Goal: Task Accomplishment & Management: Use online tool/utility

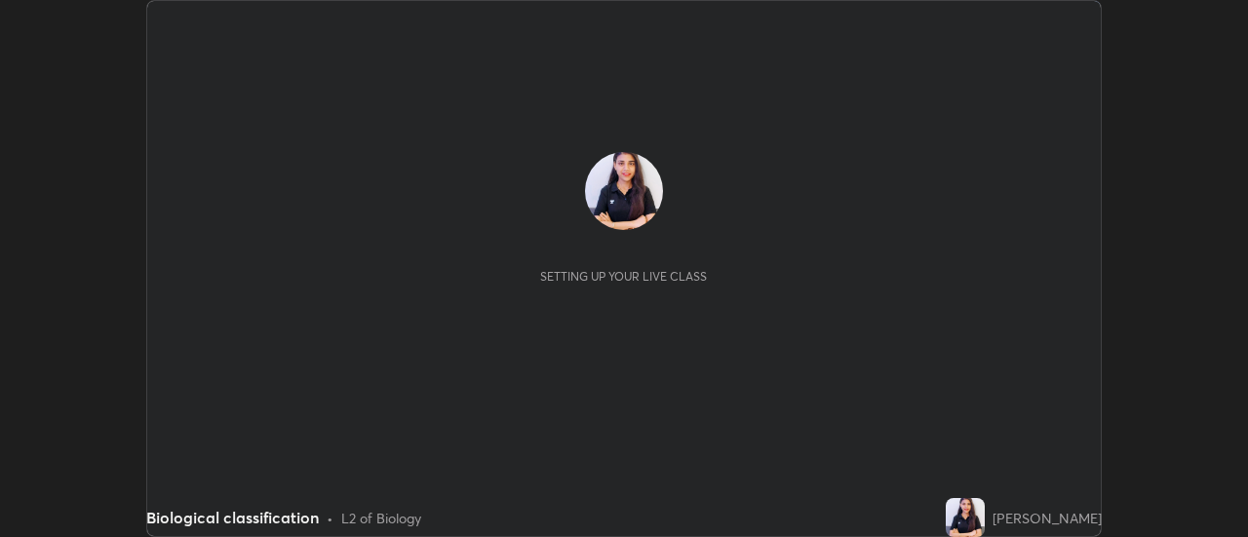
scroll to position [537, 1248]
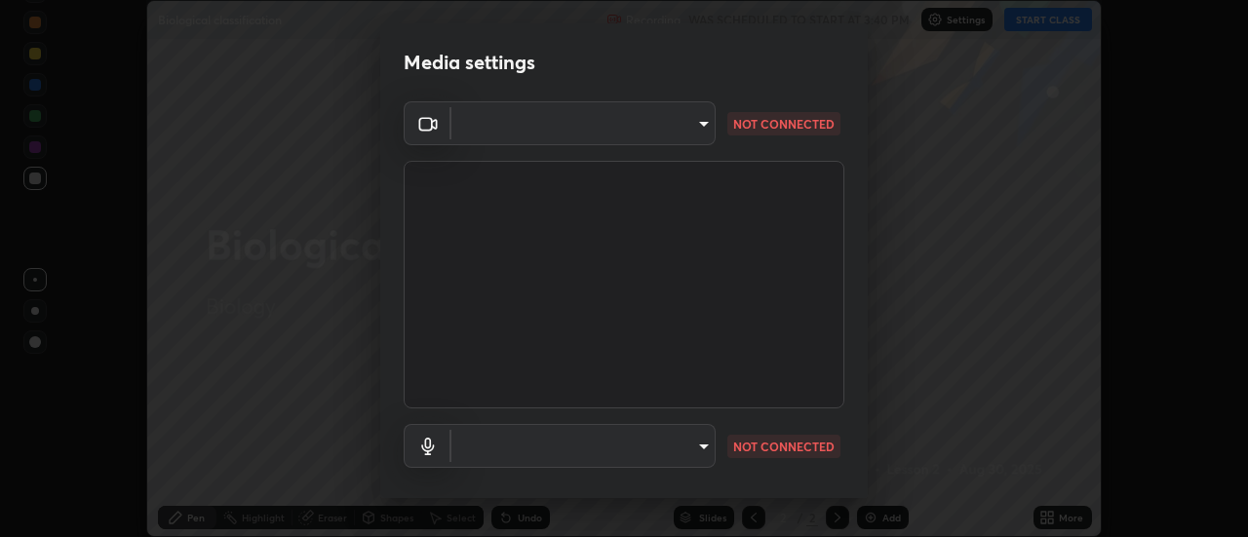
type input "341e68db13443a4efe7c47649743ca93ebda4a1d4f29d0e052abf1dc8b3a0610"
type input "d7443ee7af86ef5f4375ae43c0cceb0e9b17031cbcb6af91c900b61db463828b"
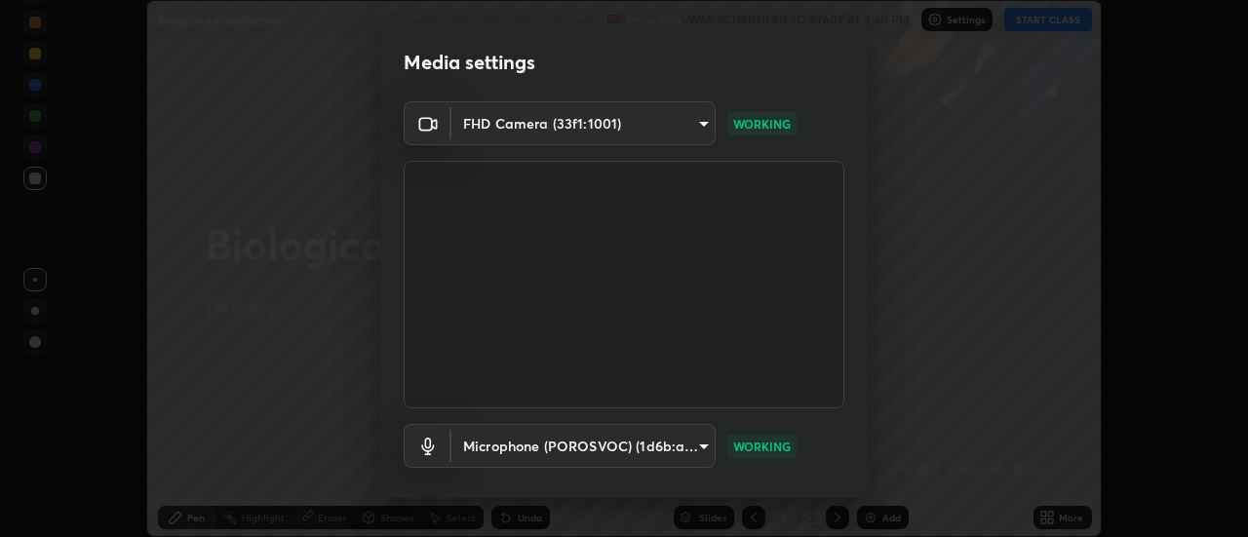
scroll to position [102, 0]
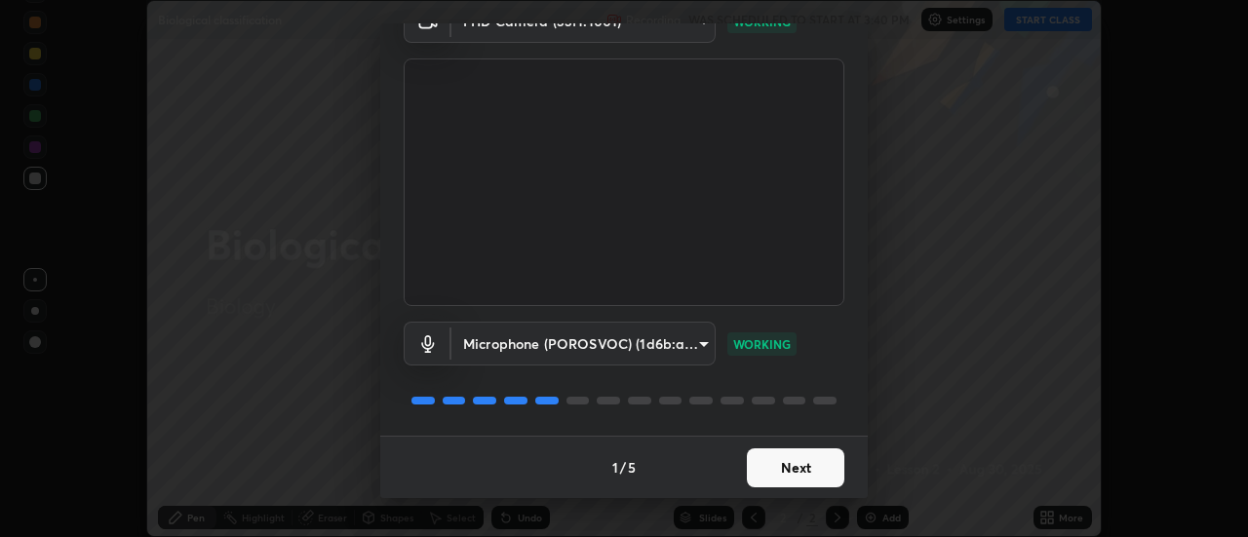
click at [769, 477] on button "Next" at bounding box center [795, 467] width 97 height 39
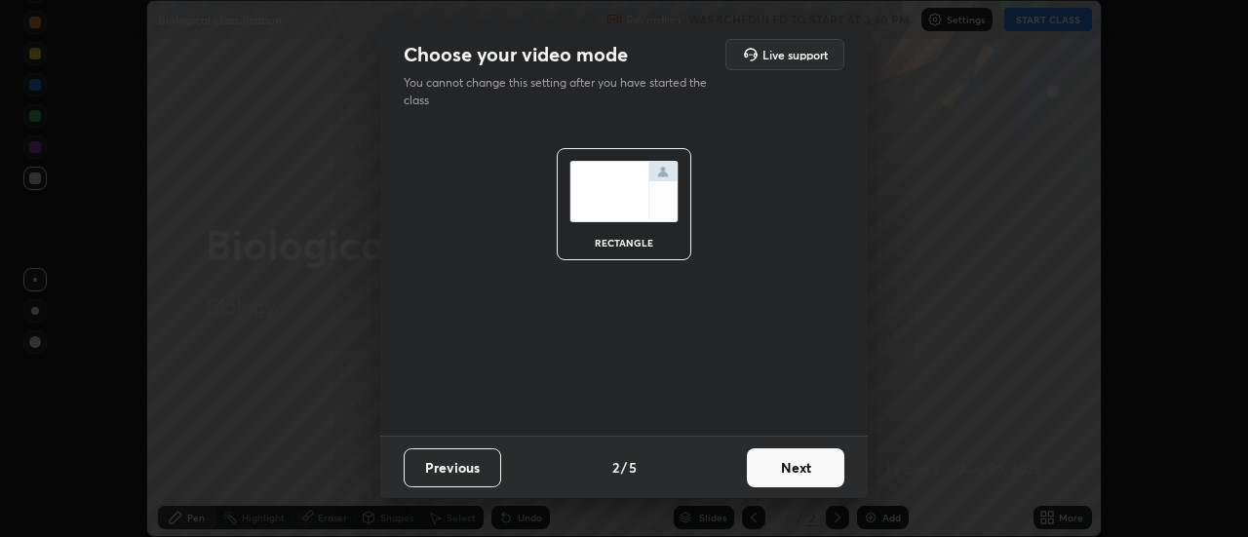
scroll to position [0, 0]
click at [774, 470] on button "Next" at bounding box center [795, 467] width 97 height 39
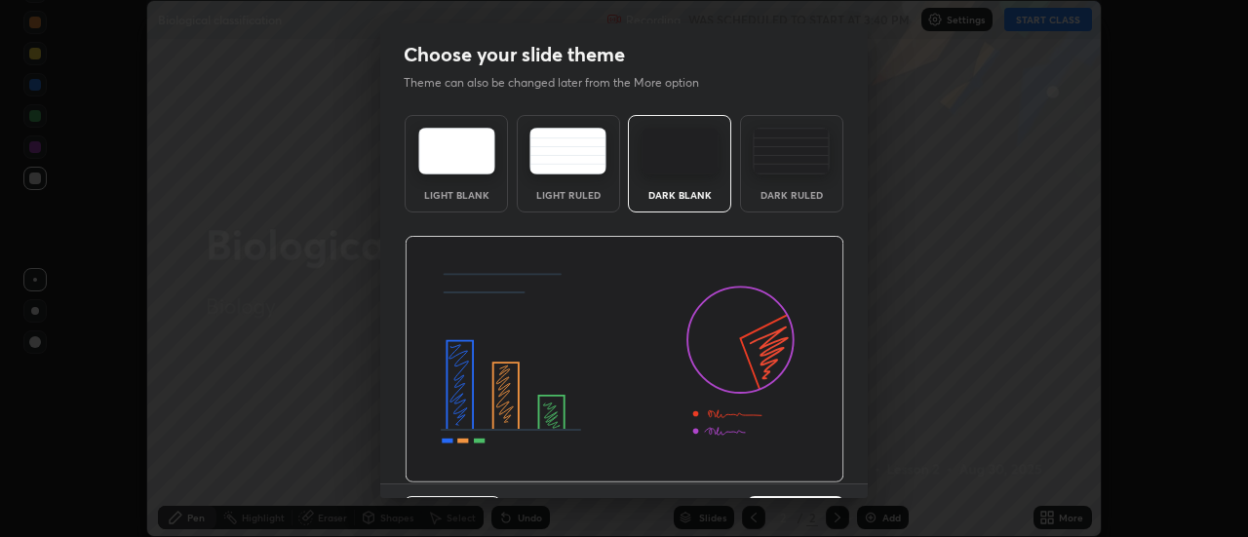
scroll to position [48, 0]
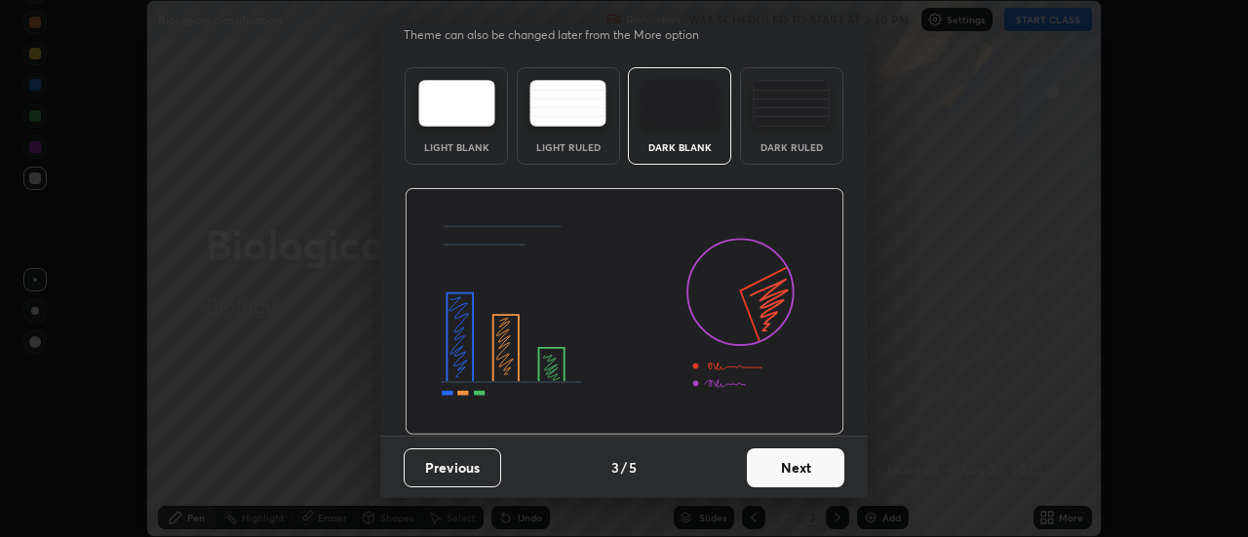
click at [766, 470] on button "Next" at bounding box center [795, 467] width 97 height 39
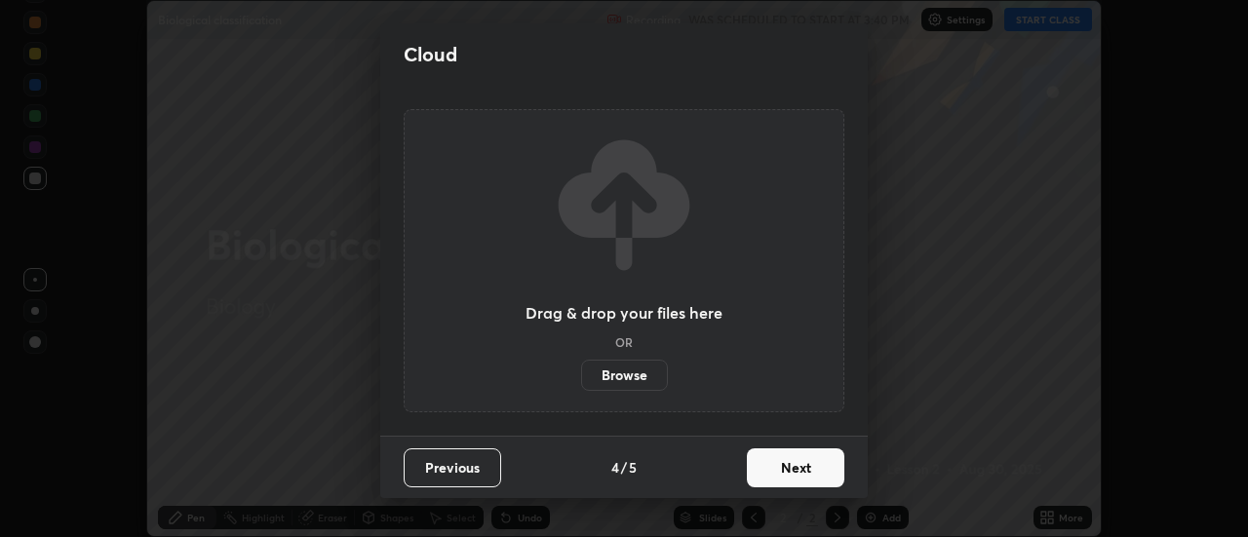
scroll to position [0, 0]
click at [776, 465] on button "Next" at bounding box center [795, 467] width 97 height 39
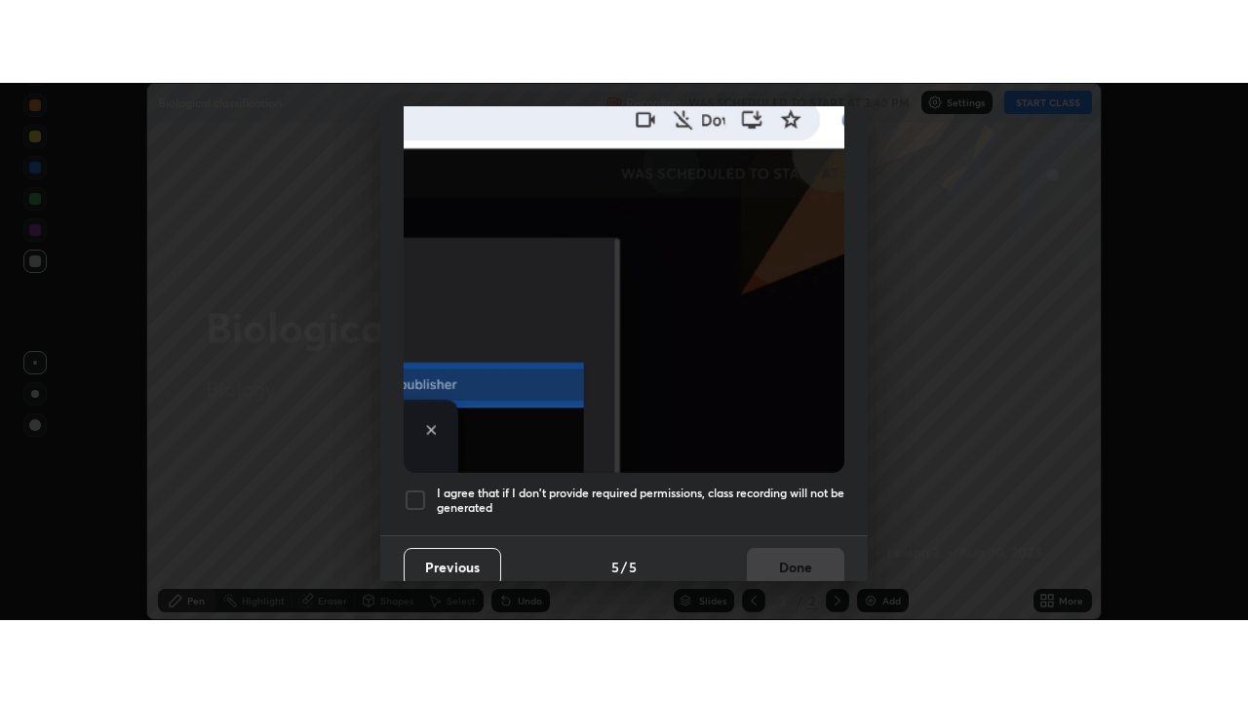
scroll to position [500, 0]
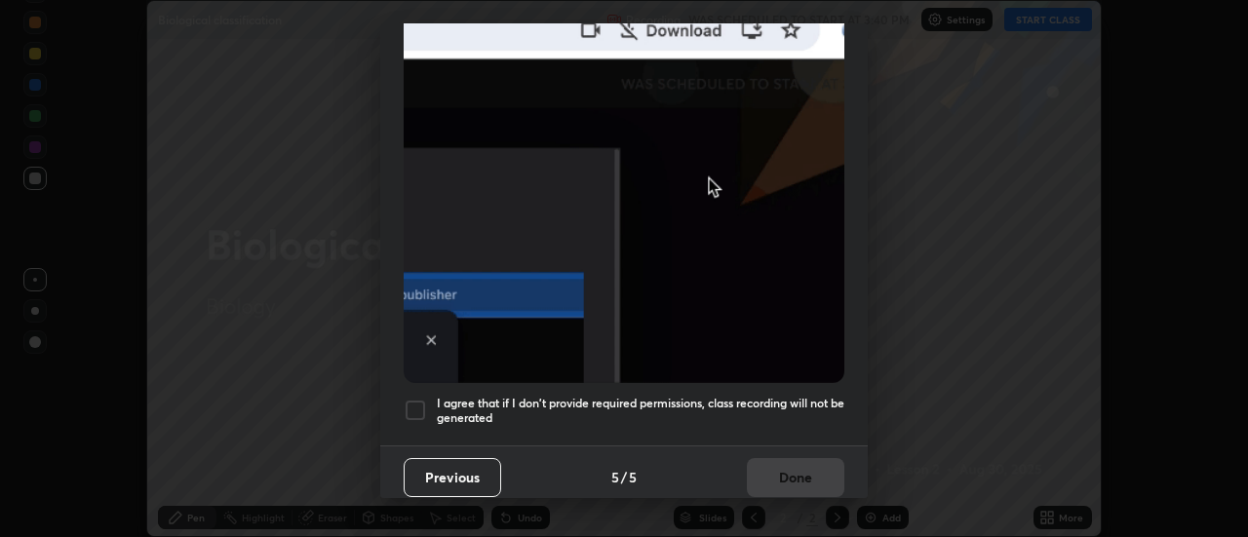
click at [415, 399] on div at bounding box center [414, 410] width 23 height 23
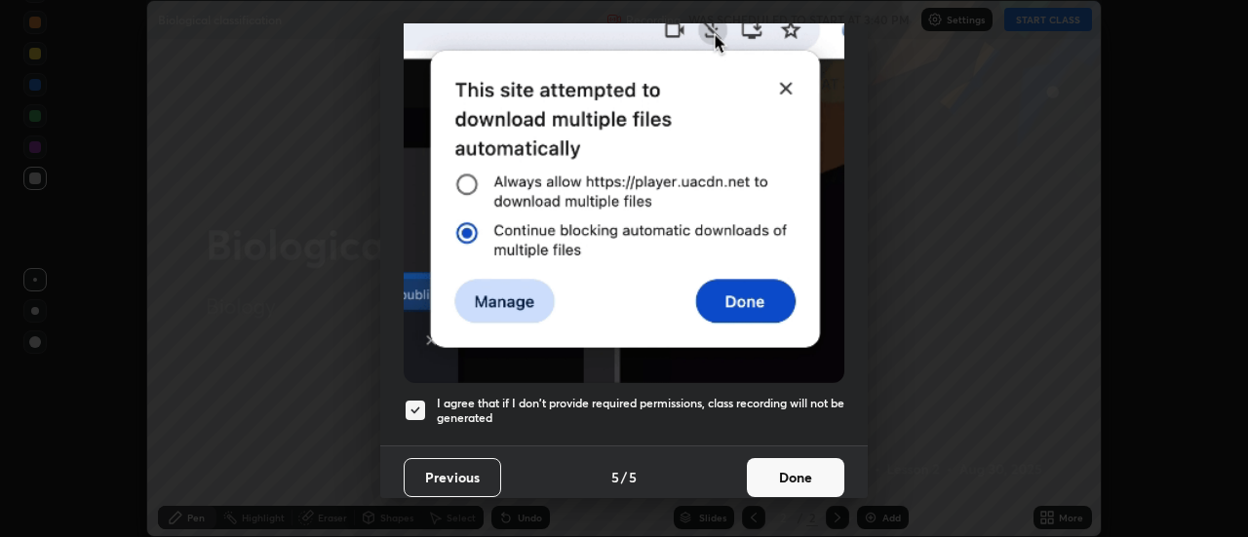
click at [788, 458] on button "Done" at bounding box center [795, 477] width 97 height 39
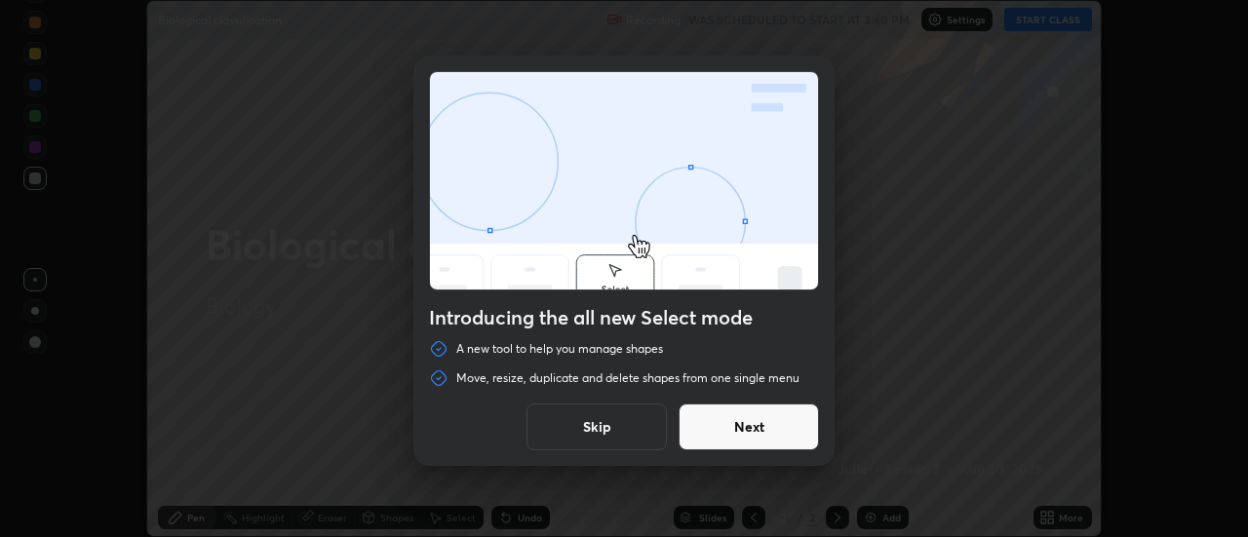
click at [730, 427] on button "Next" at bounding box center [748, 426] width 140 height 47
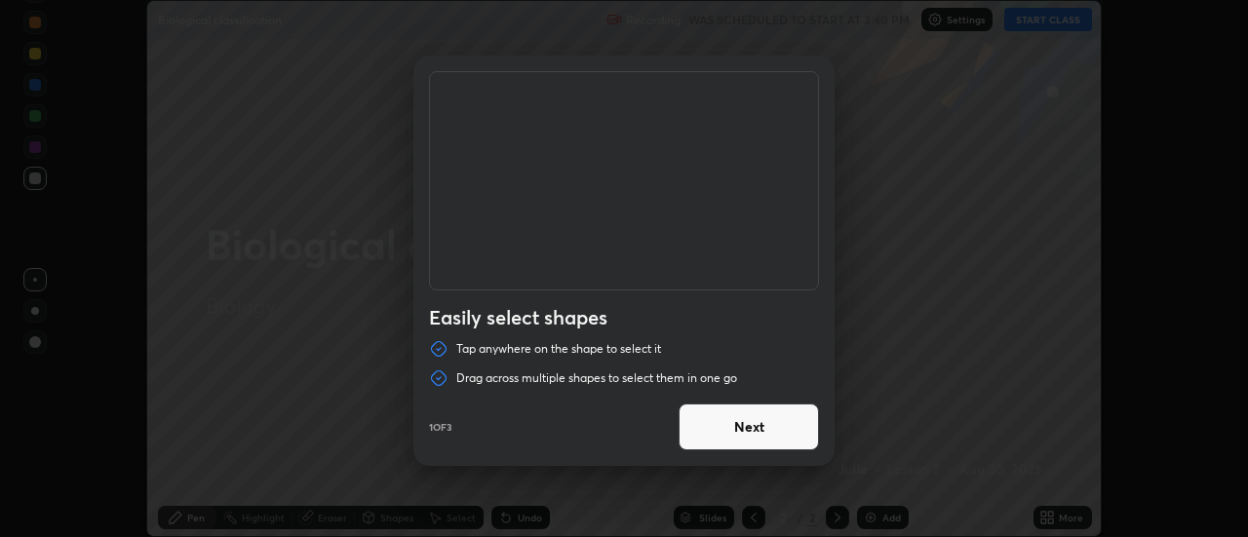
click at [735, 429] on button "Next" at bounding box center [748, 426] width 140 height 47
click at [739, 433] on button "Next" at bounding box center [748, 426] width 140 height 47
click at [742, 429] on button "Done" at bounding box center [748, 426] width 140 height 47
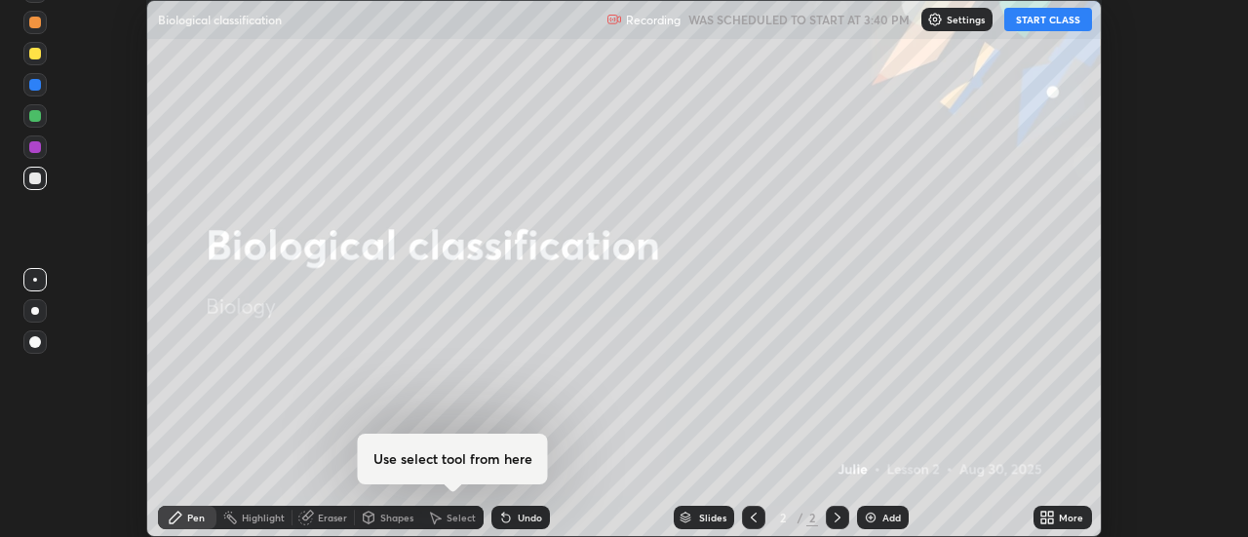
click at [1067, 518] on div "More" at bounding box center [1070, 518] width 24 height 10
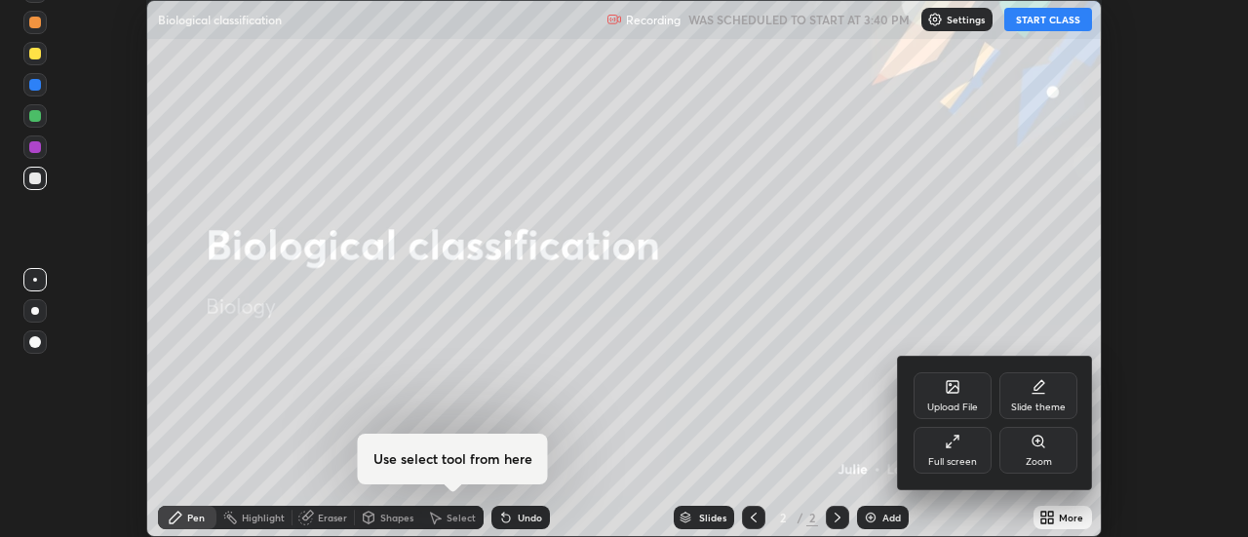
click at [951, 454] on div "Full screen" at bounding box center [952, 450] width 78 height 47
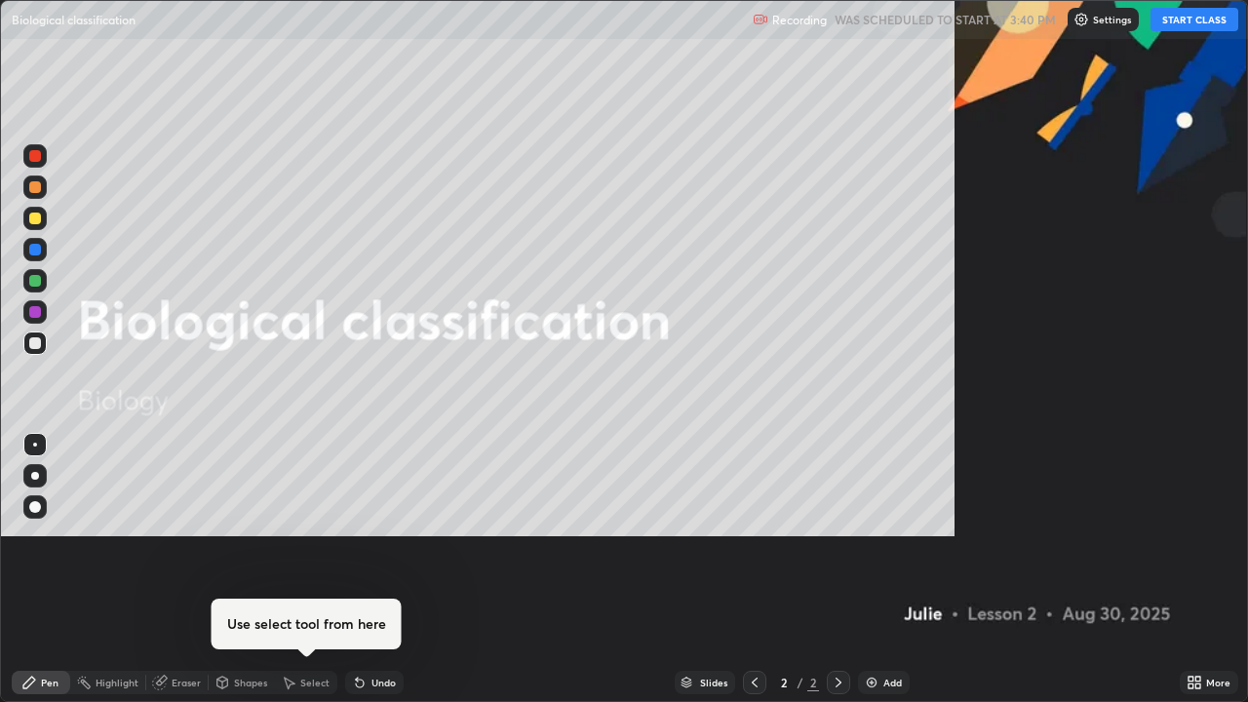
scroll to position [702, 1248]
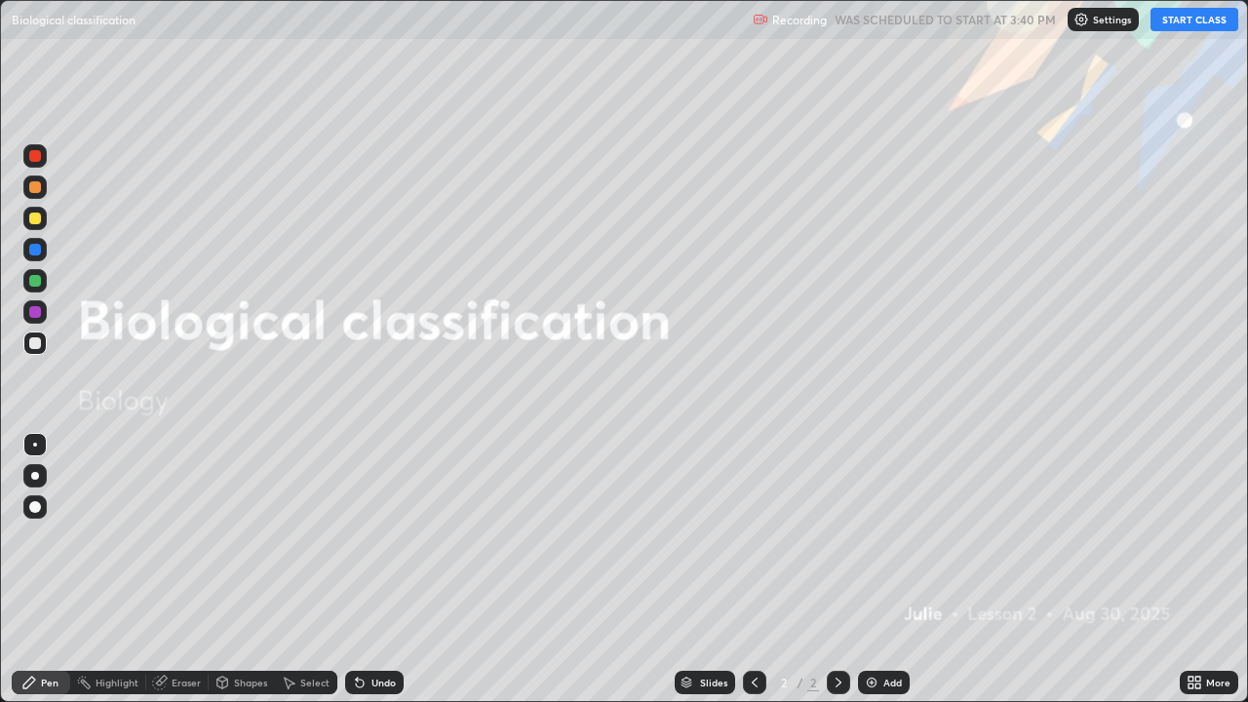
click at [894, 536] on div "Add" at bounding box center [892, 682] width 19 height 10
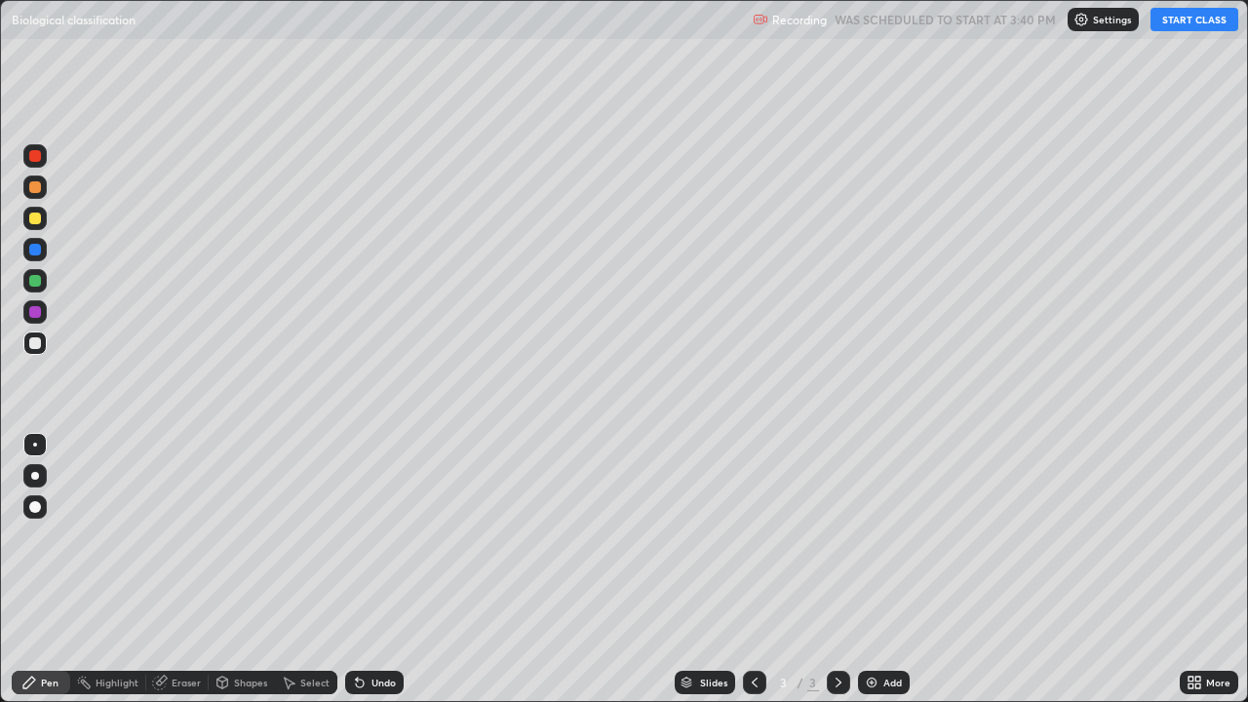
click at [1184, 23] on button "START CLASS" at bounding box center [1194, 19] width 88 height 23
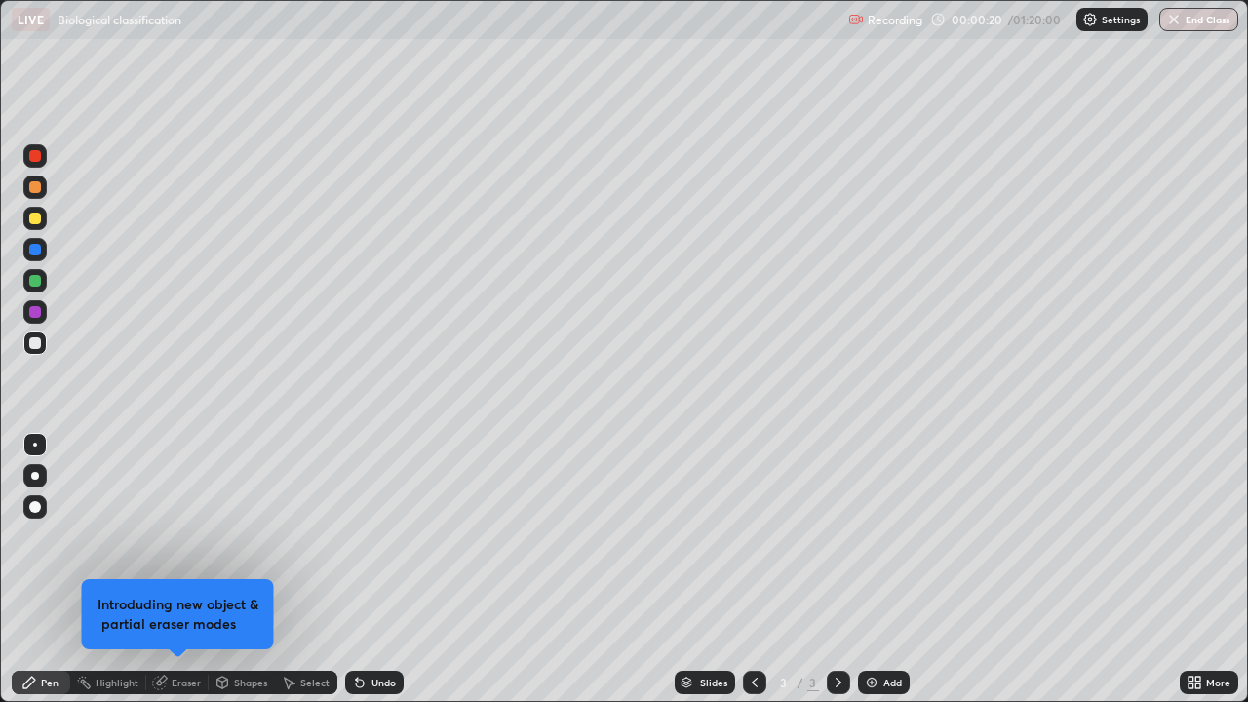
click at [39, 218] on div at bounding box center [35, 218] width 12 height 12
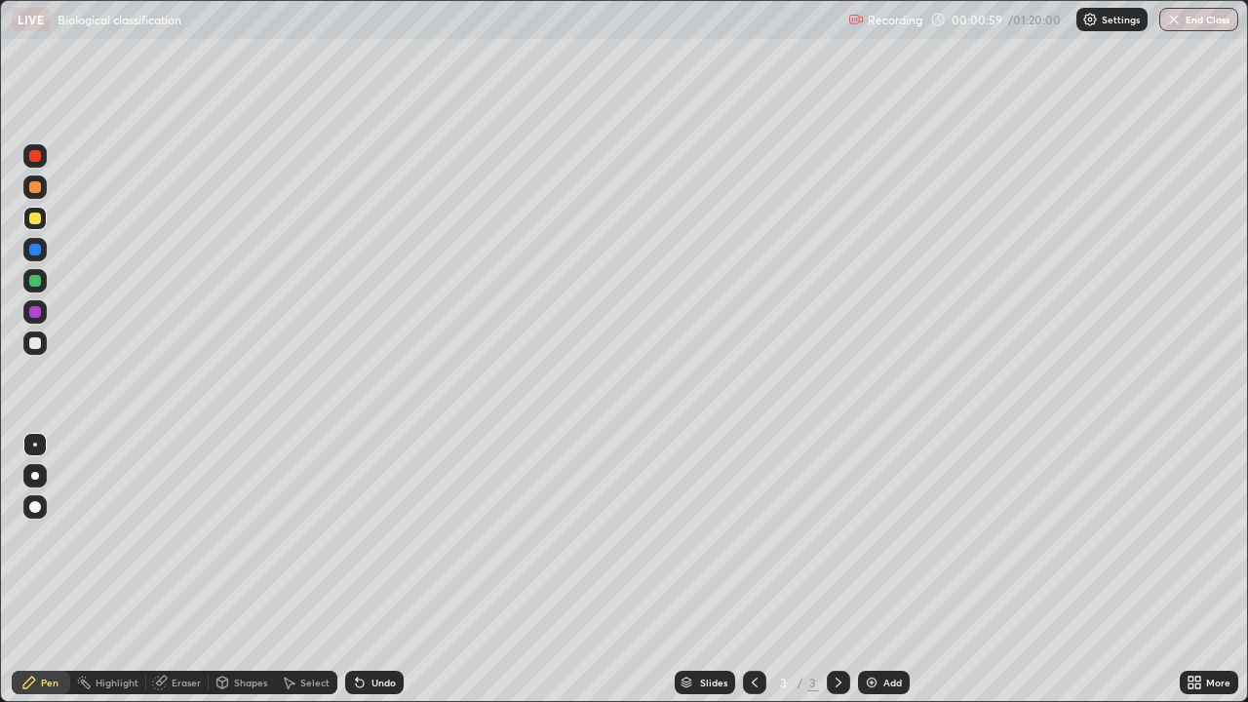
click at [36, 344] on div at bounding box center [35, 343] width 12 height 12
click at [167, 536] on div "Eraser" at bounding box center [177, 682] width 62 height 23
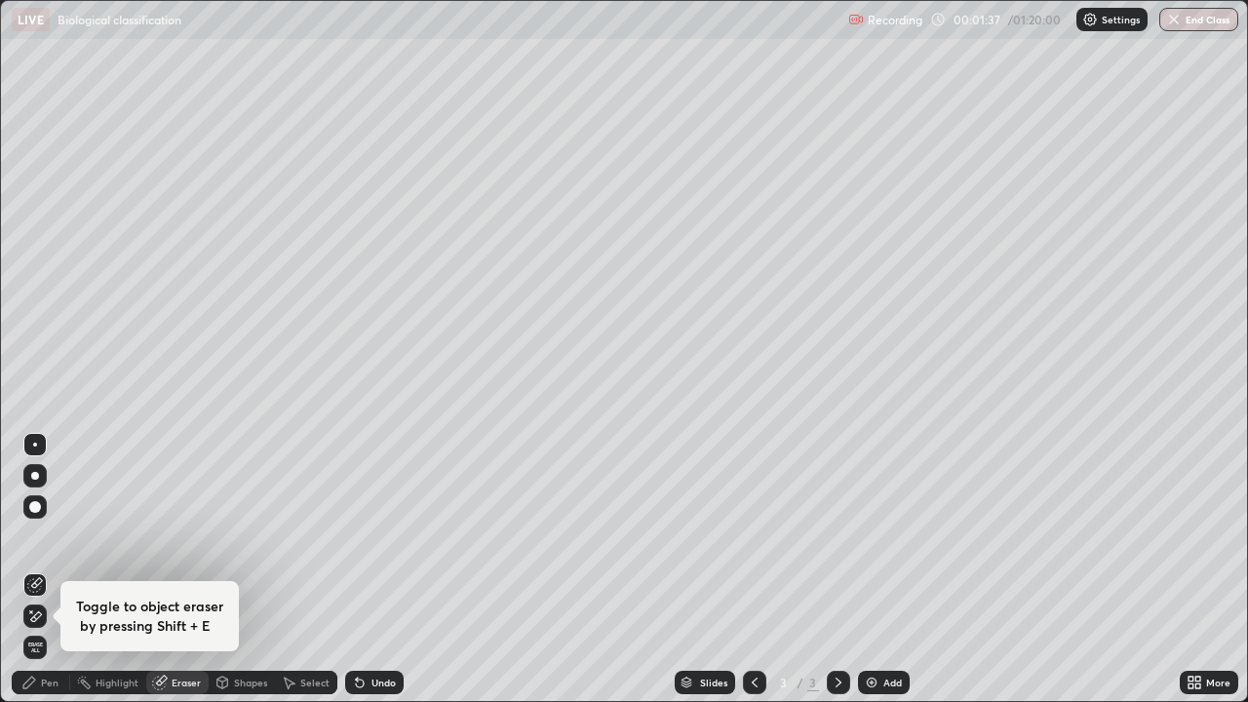
click at [37, 536] on div "Pen" at bounding box center [41, 682] width 58 height 23
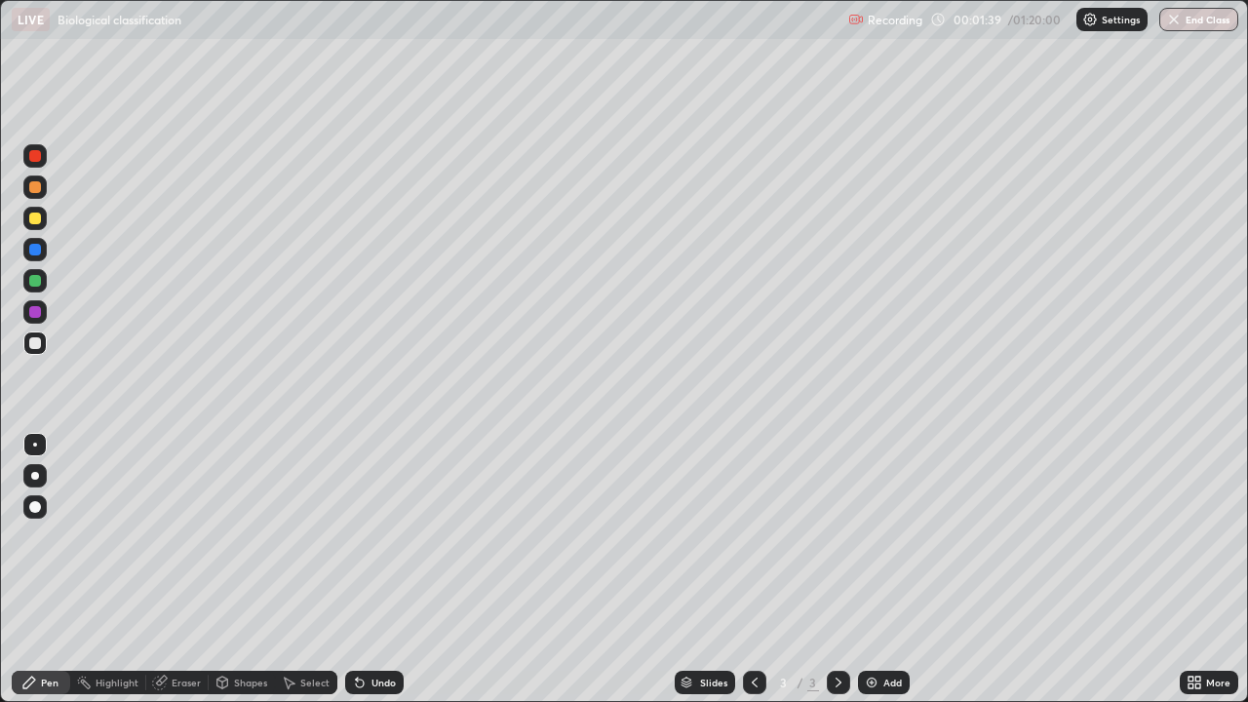
click at [33, 226] on div at bounding box center [34, 218] width 23 height 23
click at [37, 312] on div at bounding box center [35, 312] width 12 height 12
click at [32, 345] on div at bounding box center [35, 343] width 12 height 12
click at [172, 536] on div "Eraser" at bounding box center [177, 682] width 62 height 23
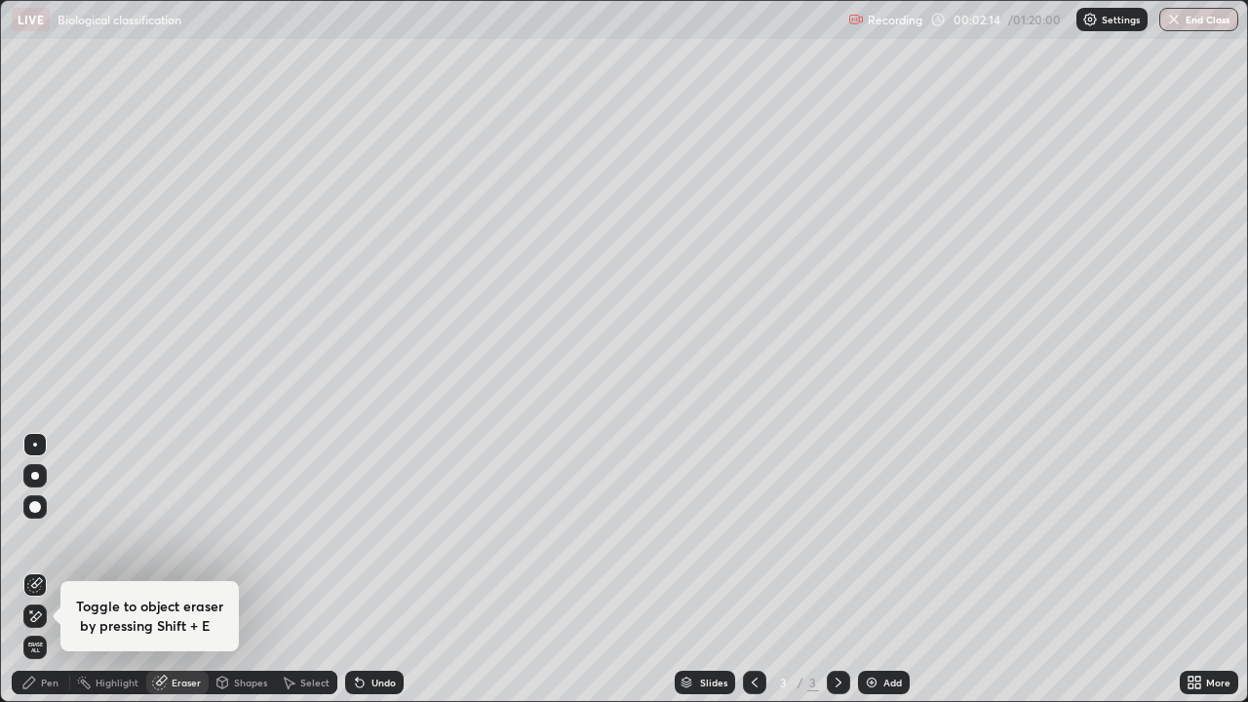
click at [40, 536] on div "Pen" at bounding box center [41, 682] width 58 height 23
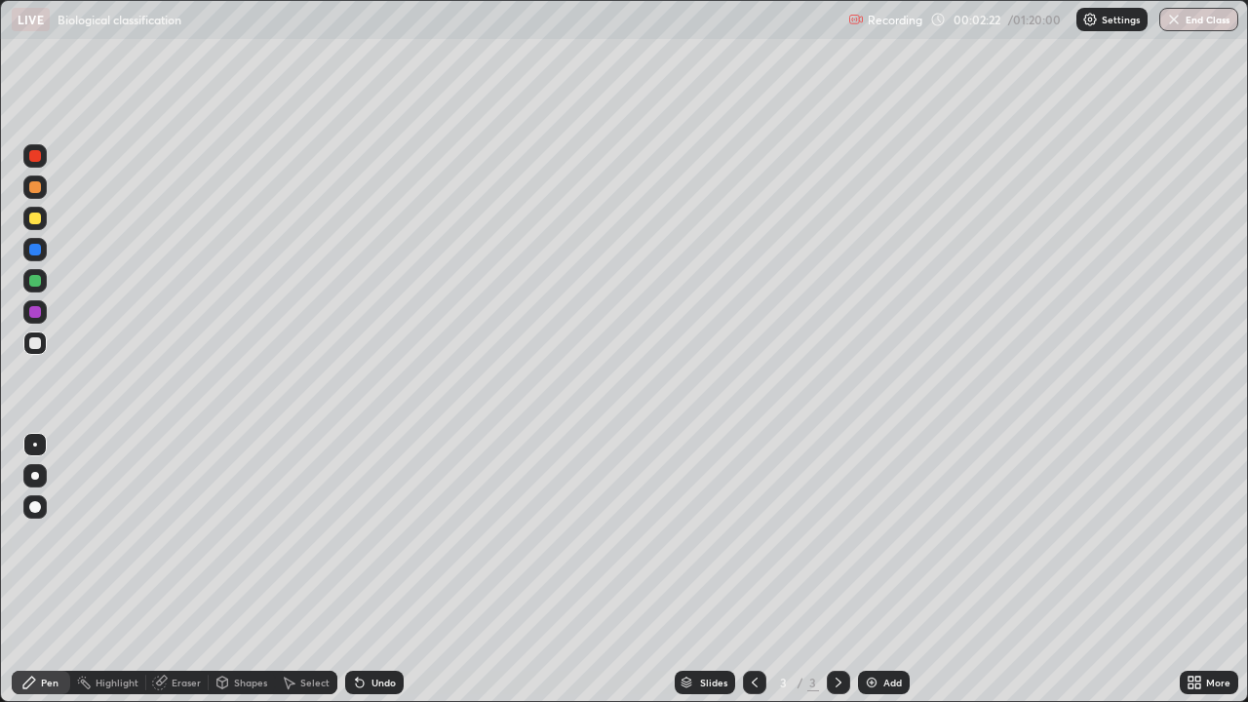
click at [173, 536] on div "Eraser" at bounding box center [186, 682] width 29 height 10
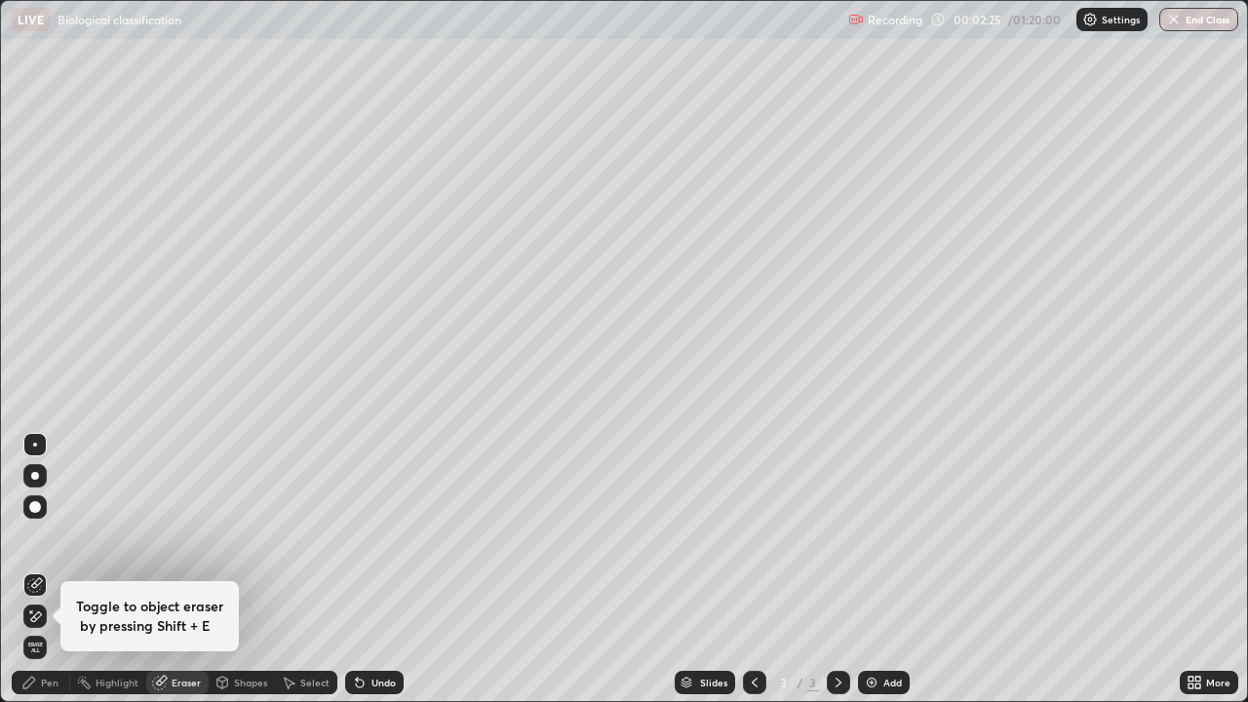
click at [54, 536] on div "Pen" at bounding box center [50, 682] width 18 height 10
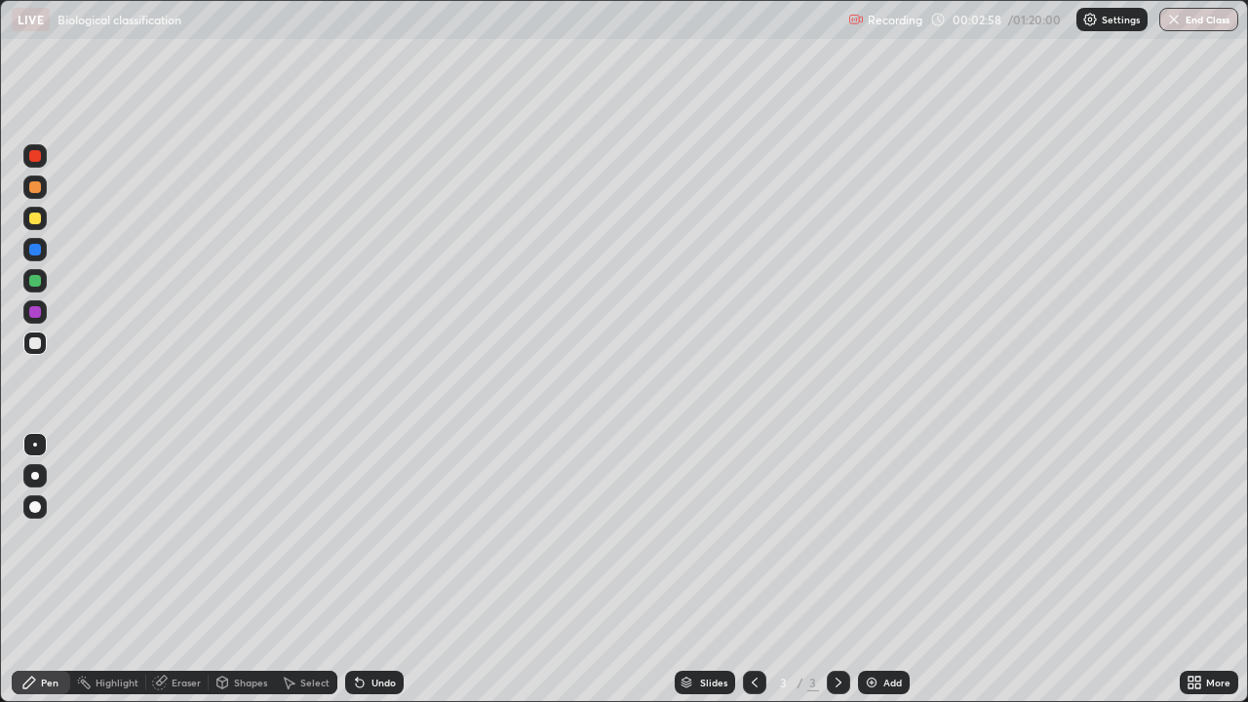
click at [34, 220] on div at bounding box center [35, 218] width 12 height 12
click at [36, 344] on div at bounding box center [35, 343] width 12 height 12
click at [161, 536] on icon at bounding box center [159, 682] width 13 height 13
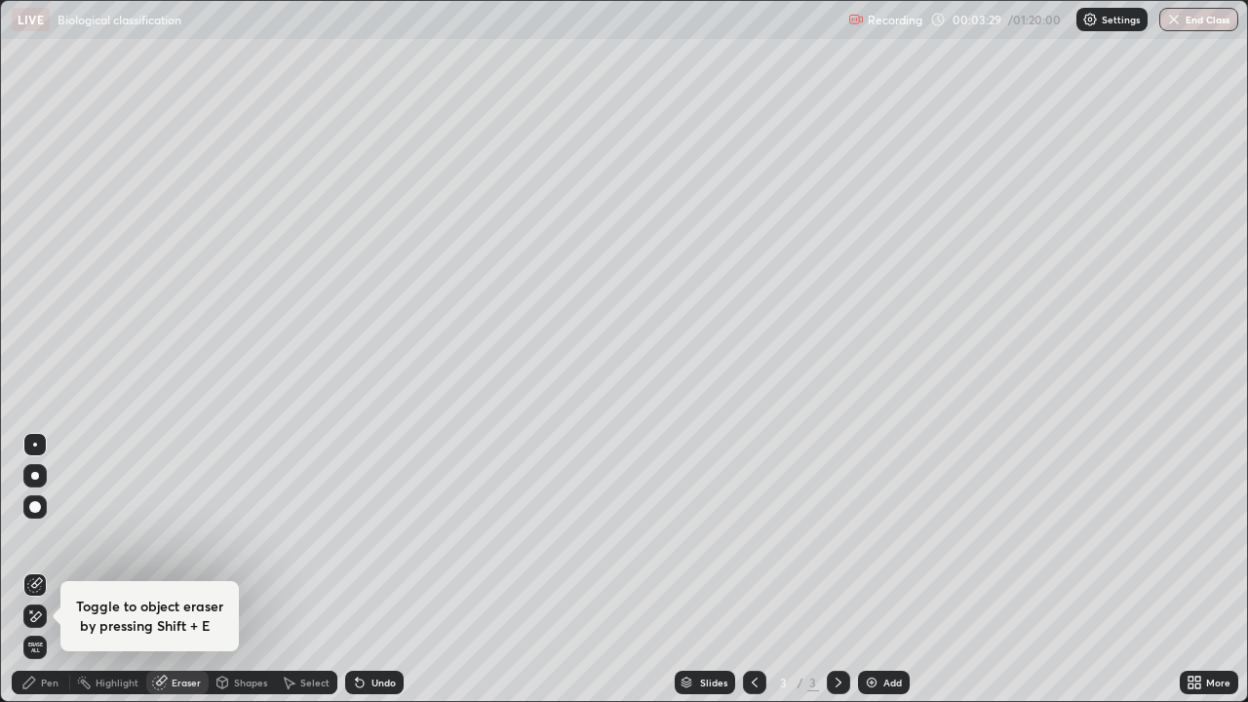
click at [42, 536] on div "Pen" at bounding box center [50, 682] width 18 height 10
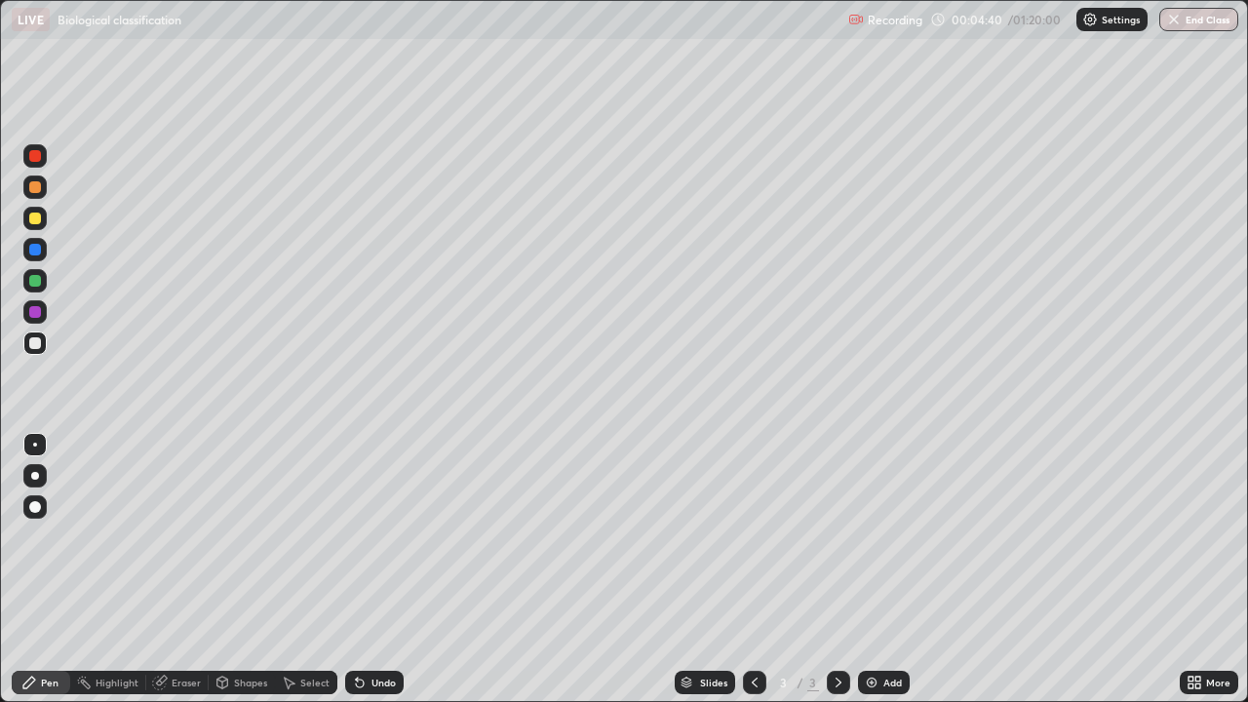
click at [33, 213] on div at bounding box center [35, 218] width 12 height 12
click at [36, 344] on div at bounding box center [35, 343] width 12 height 12
click at [172, 536] on div "Eraser" at bounding box center [186, 682] width 29 height 10
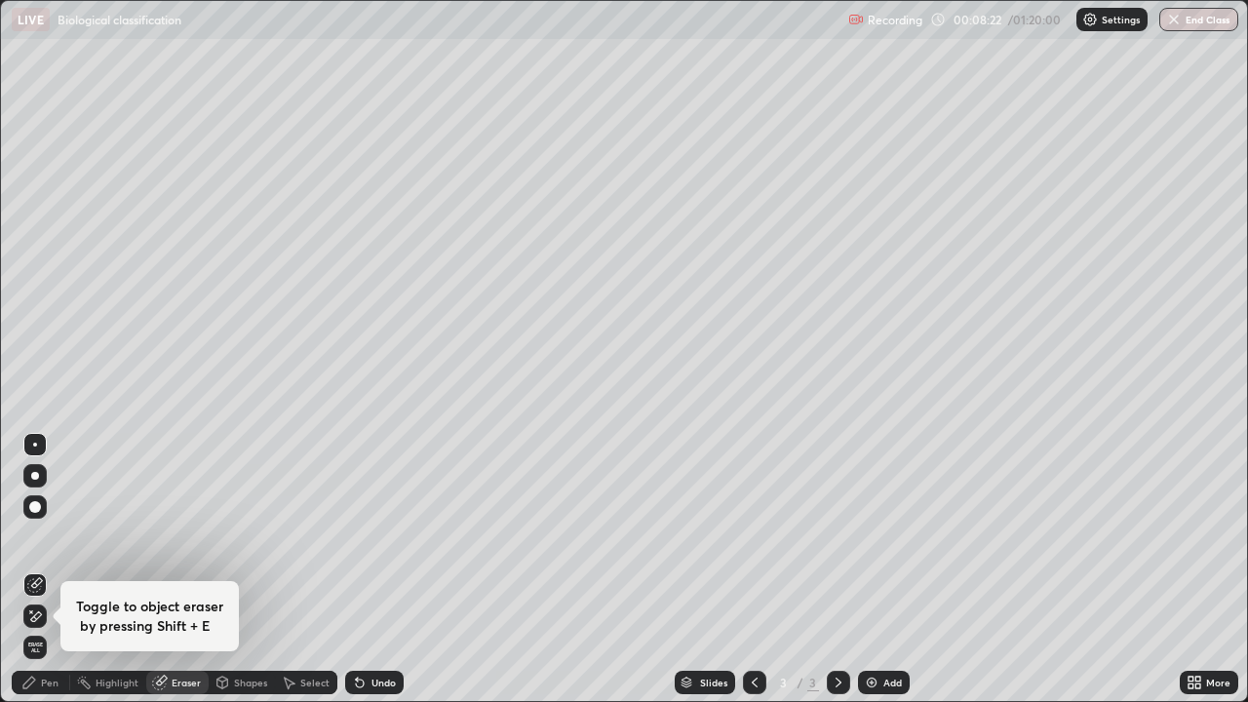
click at [48, 536] on div "Pen" at bounding box center [50, 682] width 18 height 10
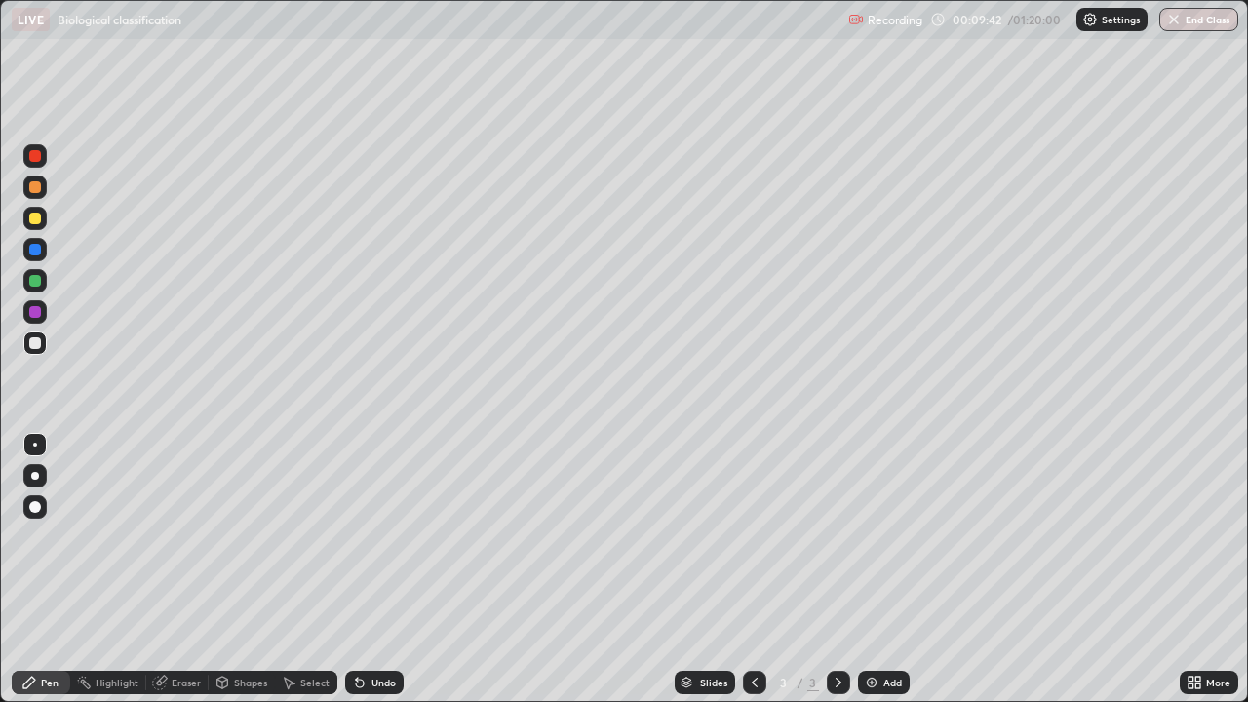
click at [34, 278] on div at bounding box center [35, 281] width 12 height 12
click at [50, 536] on div at bounding box center [34, 546] width 31 height 234
click at [31, 339] on div at bounding box center [35, 343] width 12 height 12
click at [36, 218] on div at bounding box center [35, 218] width 12 height 12
click at [173, 536] on div "Eraser" at bounding box center [177, 682] width 62 height 23
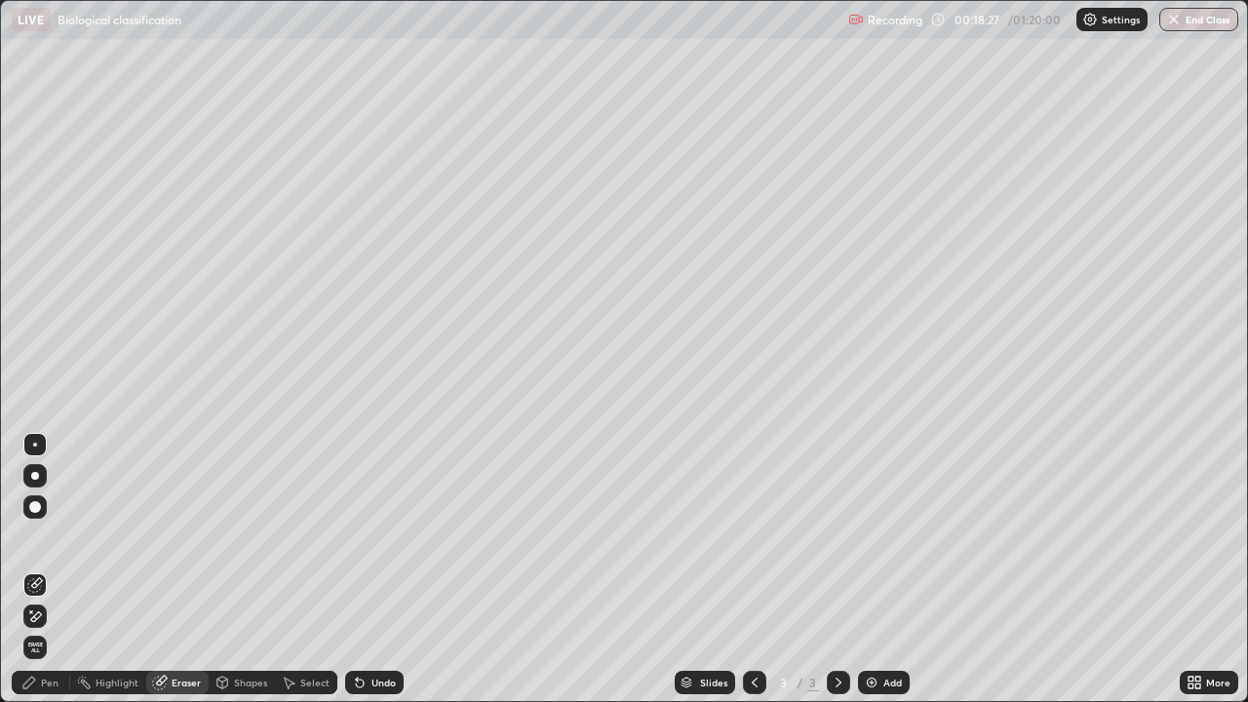
click at [172, 536] on div "Eraser" at bounding box center [186, 682] width 29 height 10
click at [173, 536] on div "Eraser" at bounding box center [186, 682] width 29 height 10
click at [37, 536] on icon at bounding box center [29, 682] width 16 height 16
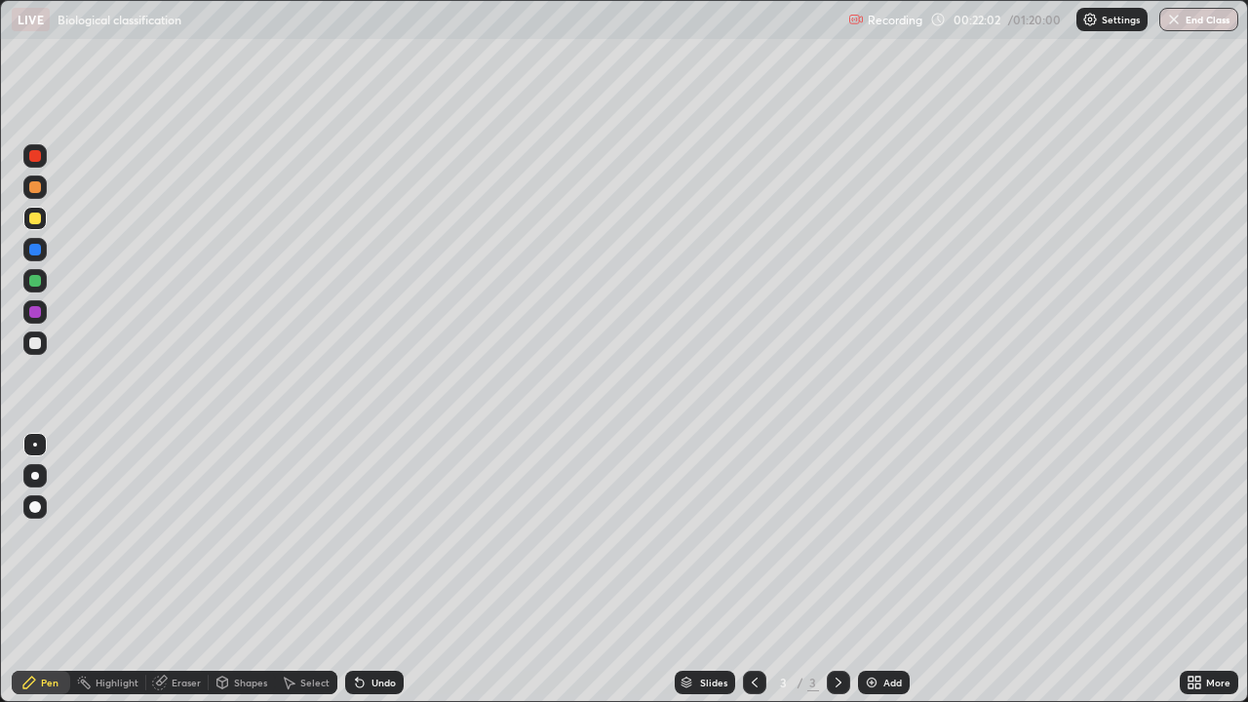
click at [54, 536] on div "Pen" at bounding box center [50, 682] width 18 height 10
click at [28, 343] on div at bounding box center [34, 342] width 23 height 23
click at [37, 281] on div at bounding box center [35, 281] width 12 height 12
click at [175, 536] on div "Eraser" at bounding box center [186, 682] width 29 height 10
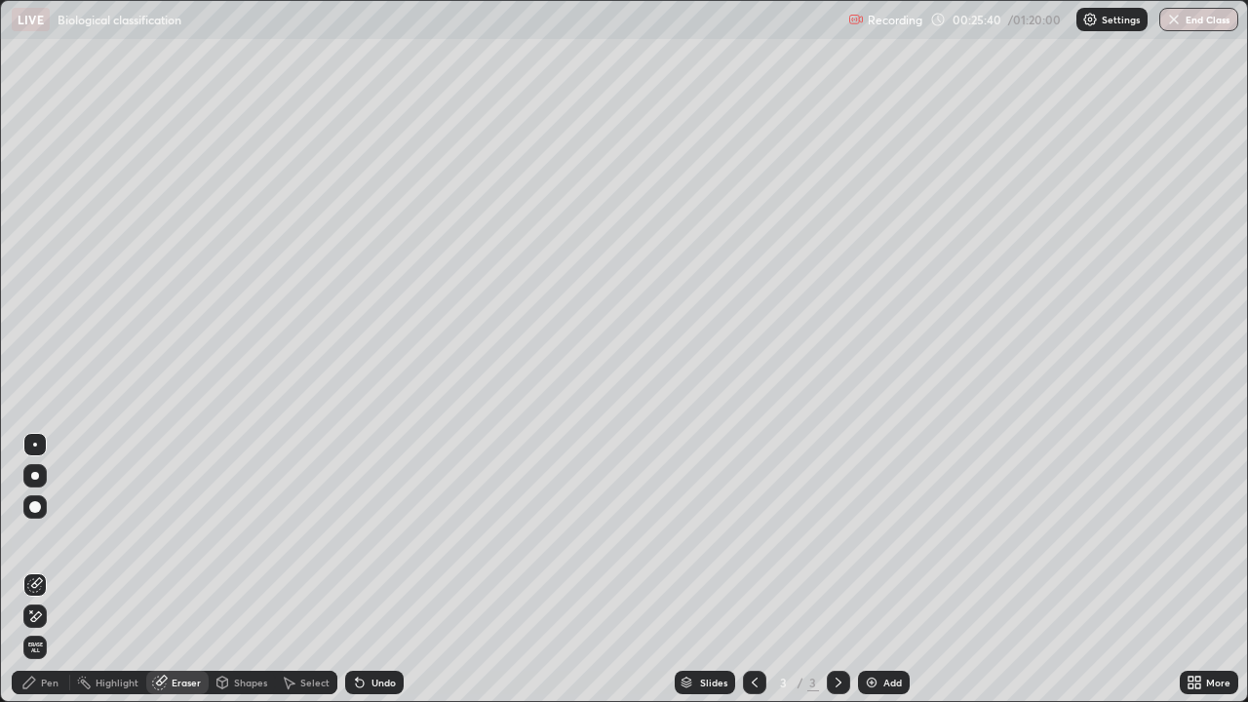
click at [42, 536] on div "Pen" at bounding box center [50, 682] width 18 height 10
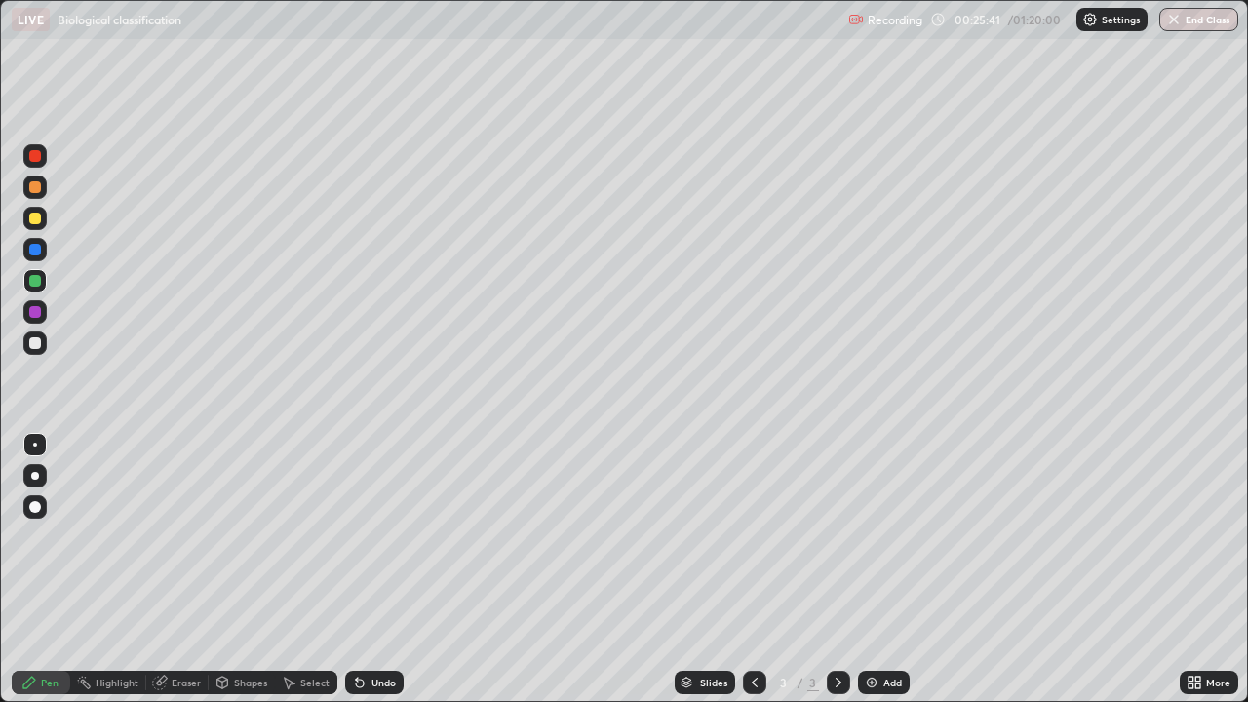
click at [39, 337] on div at bounding box center [34, 342] width 23 height 23
click at [33, 346] on div at bounding box center [35, 343] width 12 height 12
click at [34, 281] on div at bounding box center [35, 281] width 12 height 12
click at [180, 536] on div "Eraser" at bounding box center [177, 682] width 62 height 23
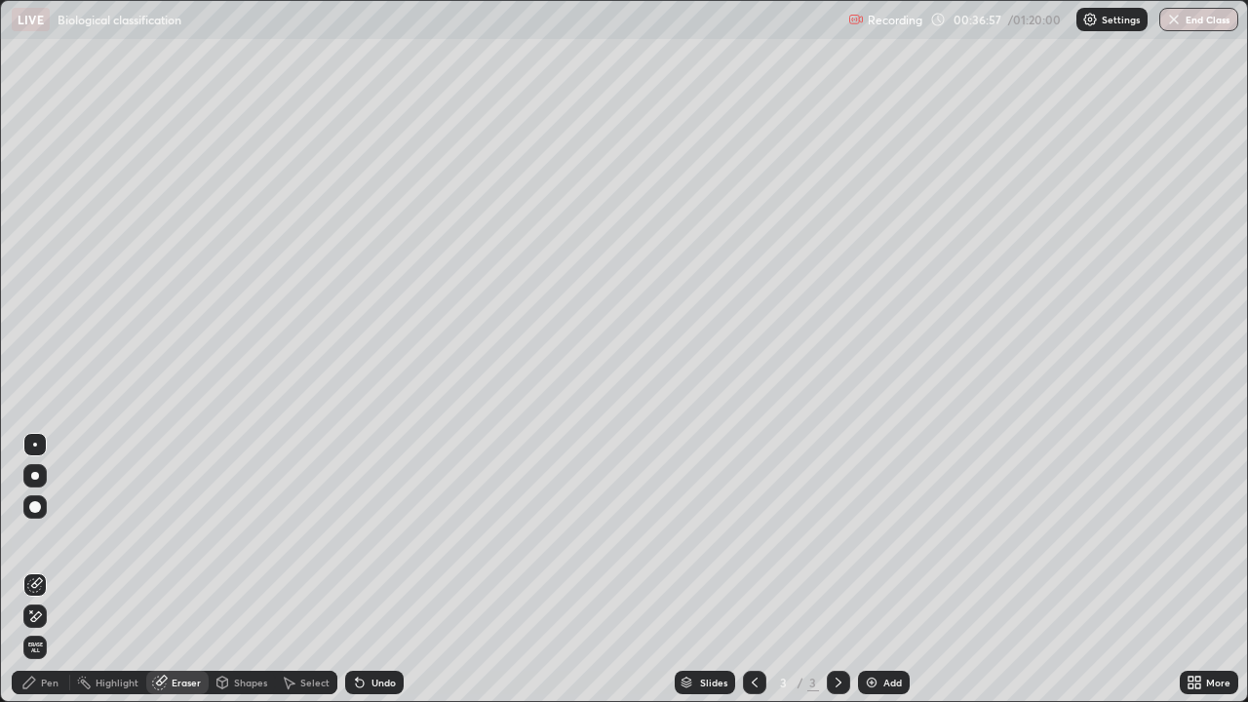
click at [58, 536] on div "Pen" at bounding box center [41, 682] width 58 height 23
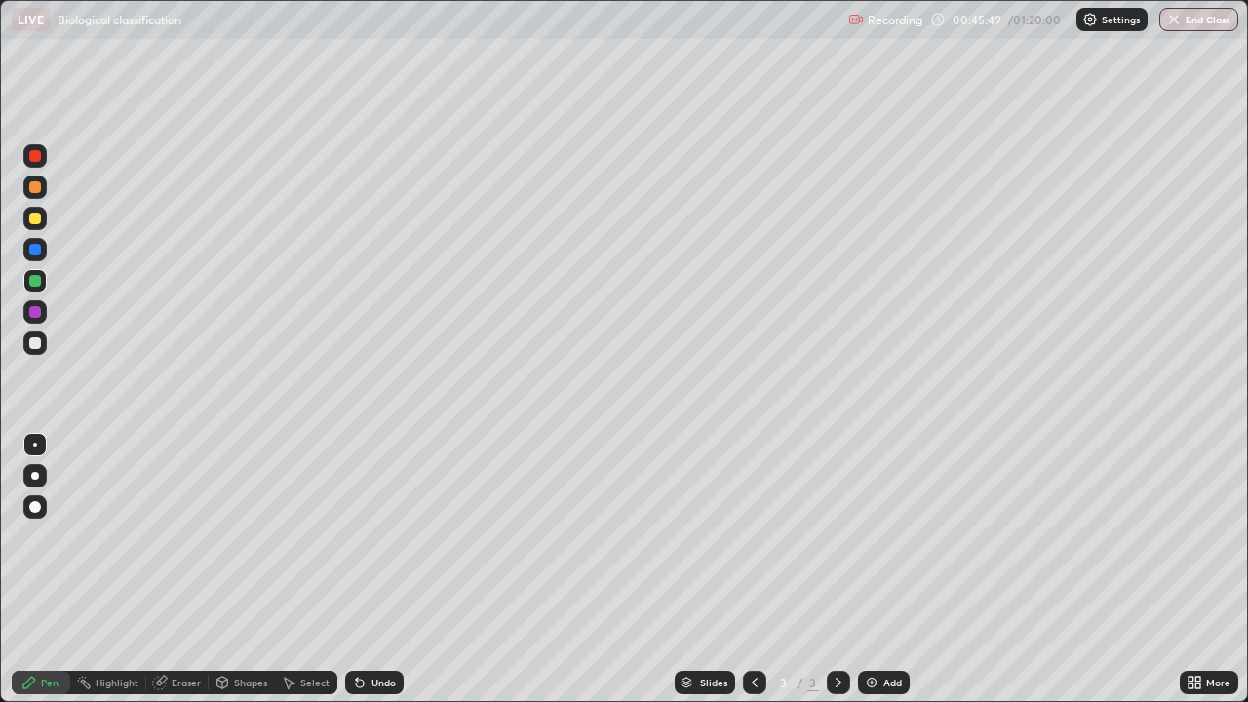
click at [864, 536] on img at bounding box center [872, 682] width 16 height 16
click at [33, 216] on div at bounding box center [35, 218] width 12 height 12
click at [180, 536] on div "Eraser" at bounding box center [177, 682] width 62 height 23
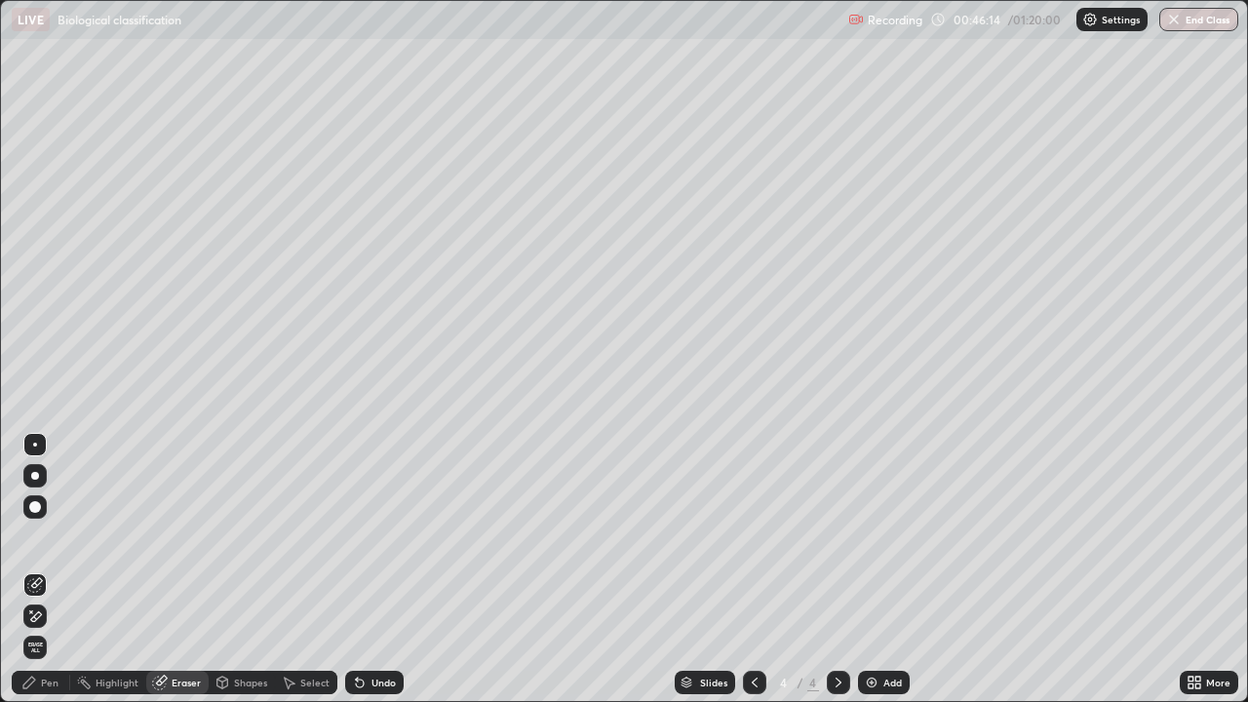
click at [41, 536] on div "Pen" at bounding box center [50, 682] width 18 height 10
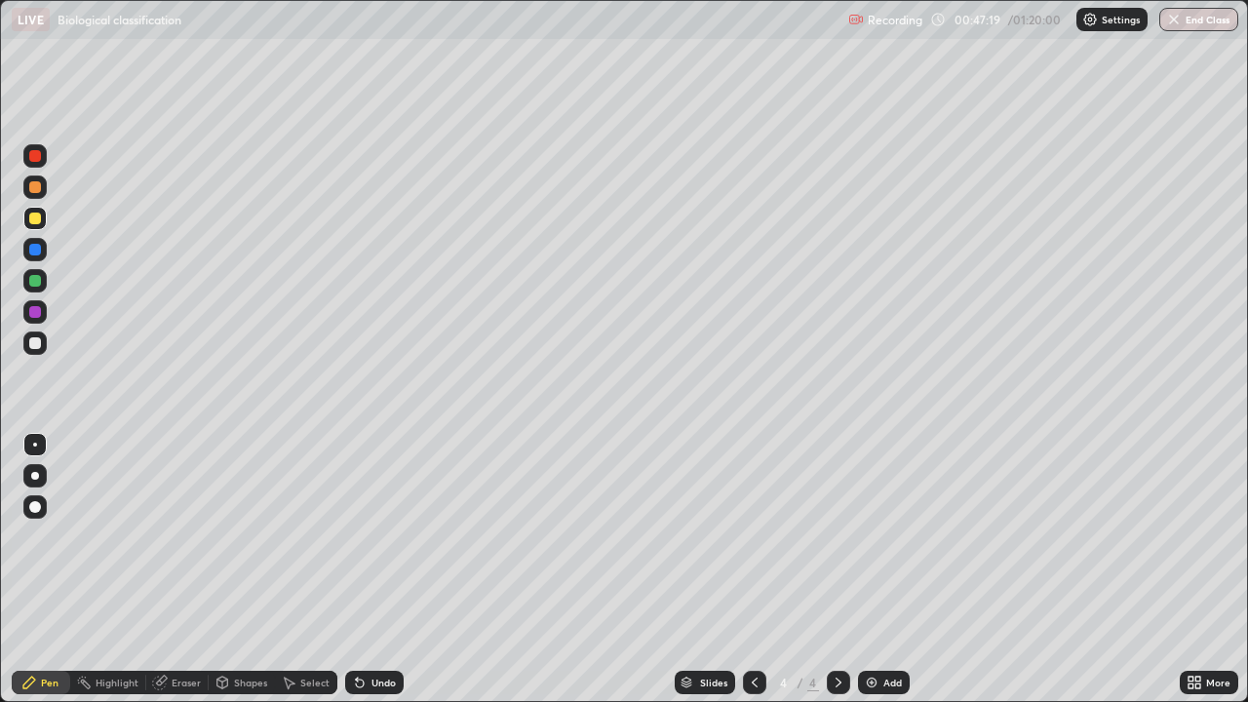
click at [177, 536] on div "Eraser" at bounding box center [186, 682] width 29 height 10
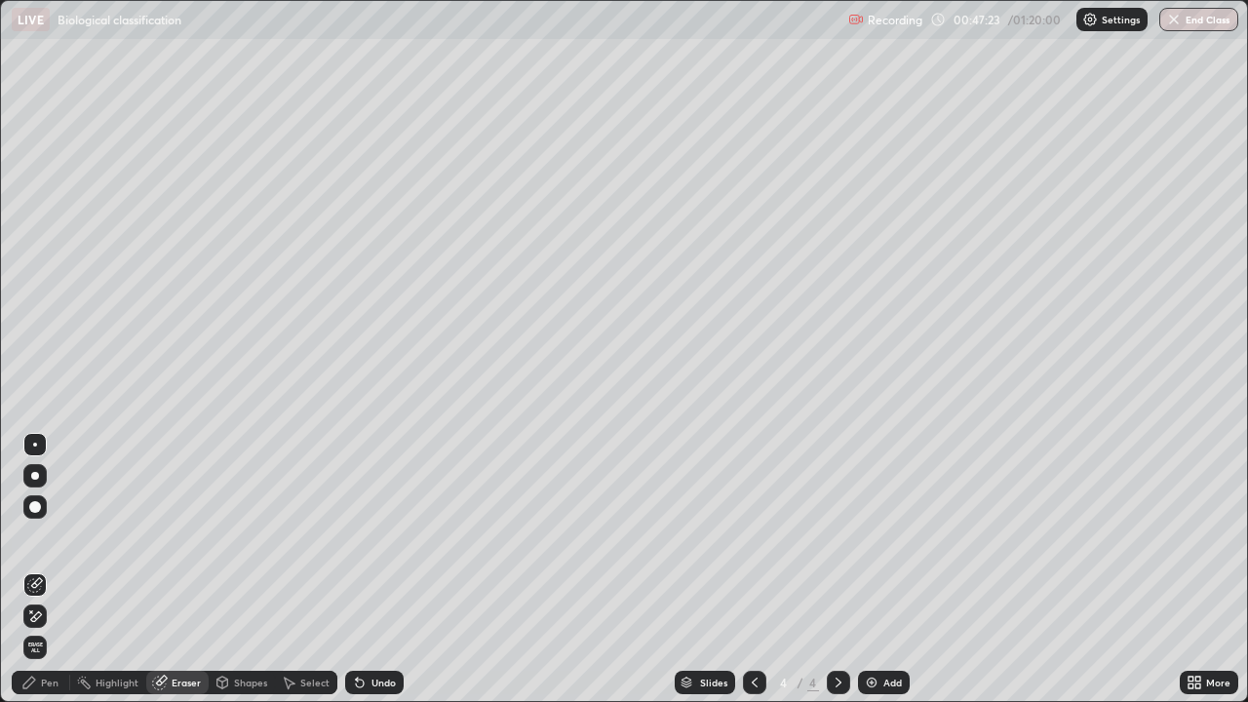
click at [40, 536] on div "Pen" at bounding box center [41, 682] width 58 height 23
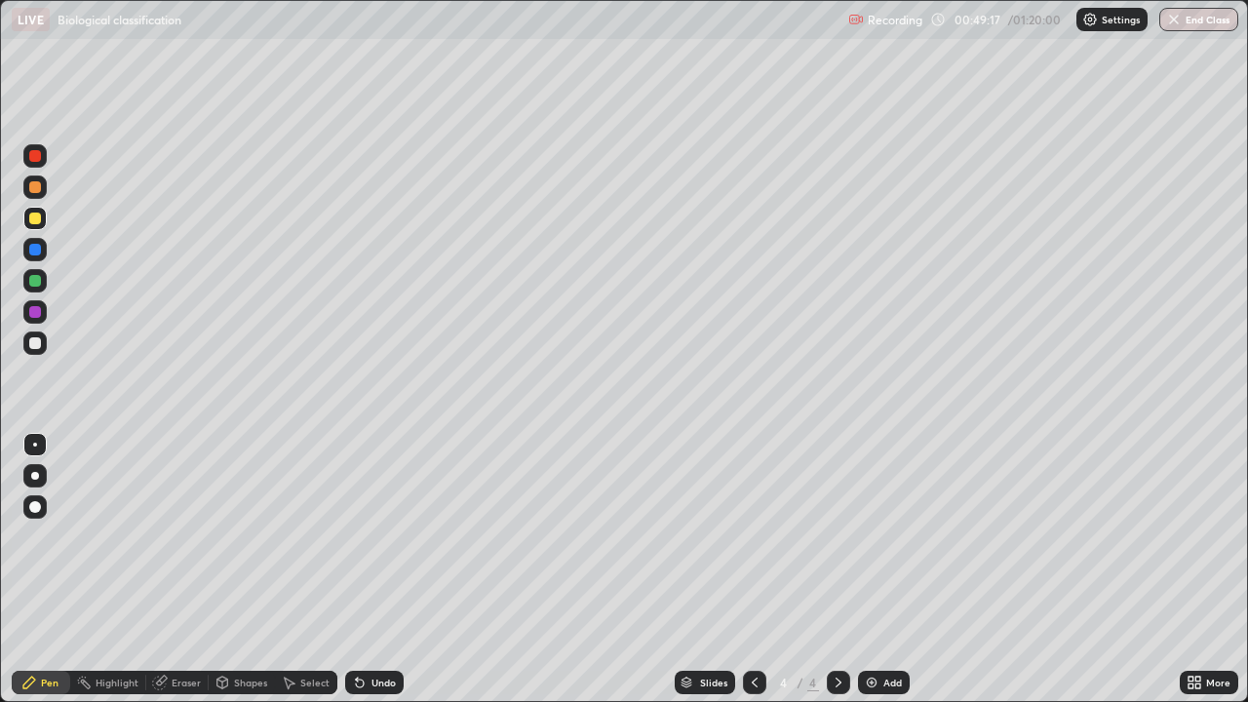
click at [31, 343] on div at bounding box center [35, 343] width 12 height 12
click at [185, 536] on div "Eraser" at bounding box center [186, 682] width 29 height 10
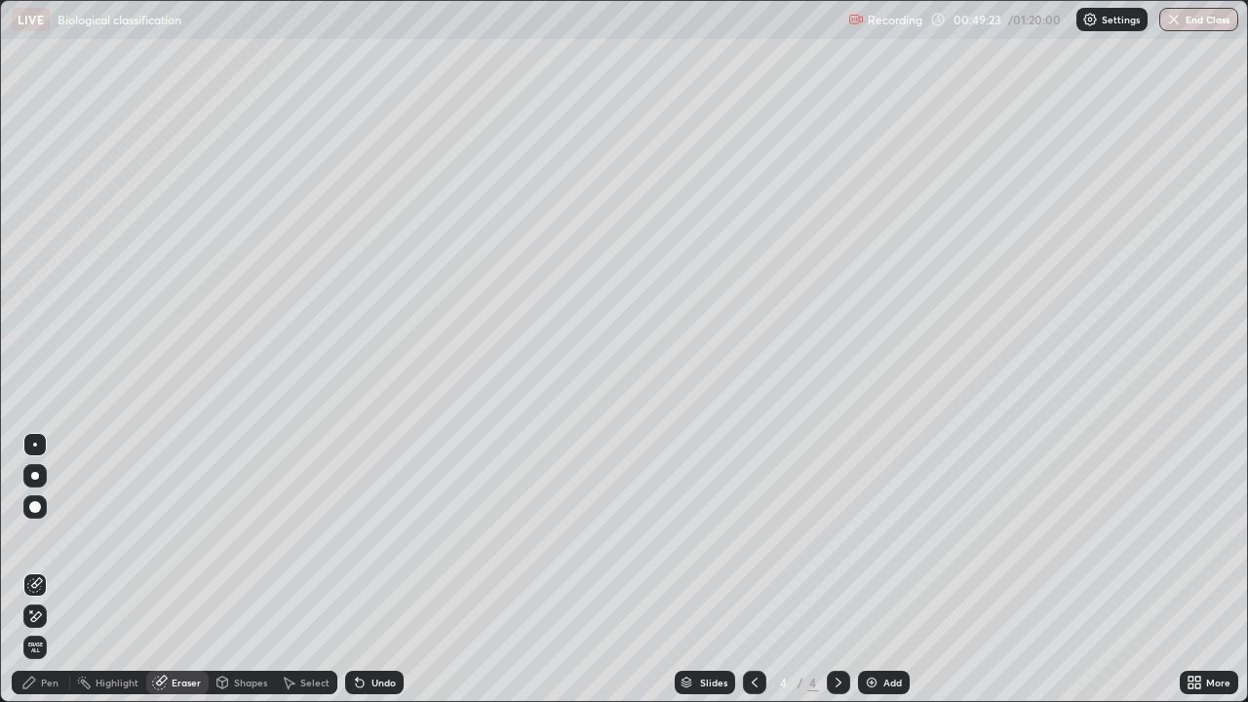
click at [31, 536] on icon at bounding box center [29, 682] width 16 height 16
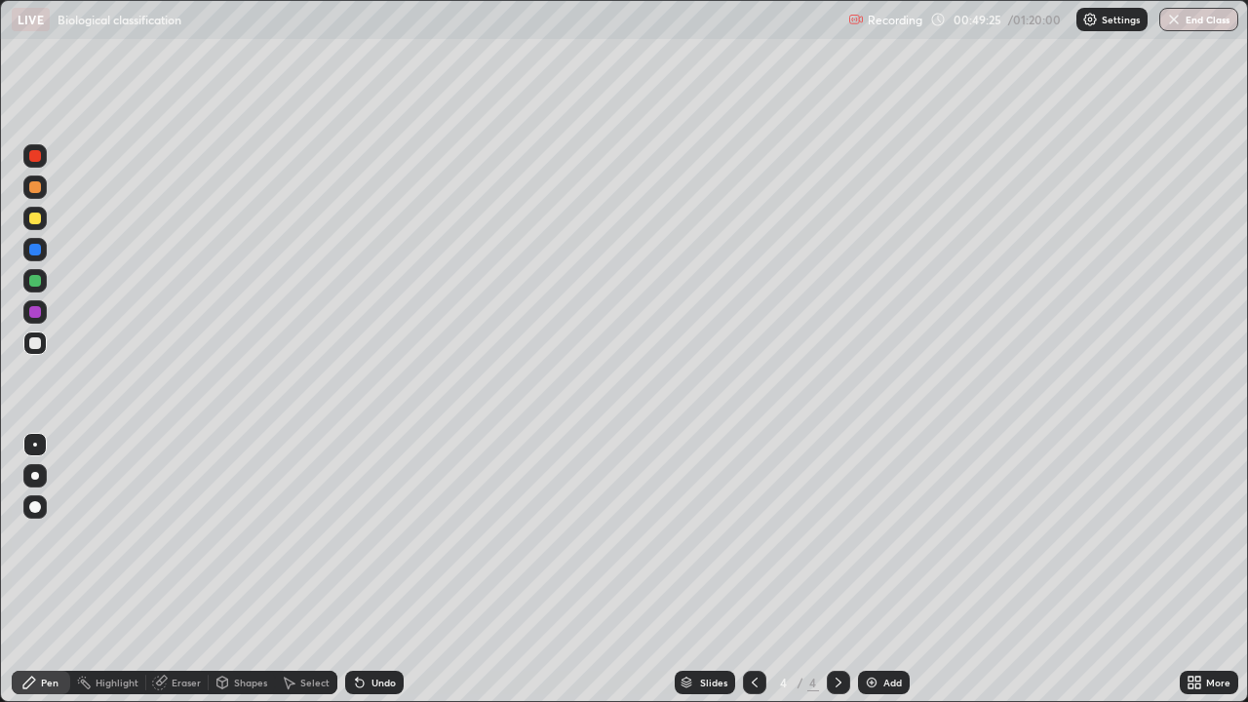
click at [34, 217] on div at bounding box center [35, 218] width 12 height 12
click at [31, 343] on div at bounding box center [35, 343] width 12 height 12
click at [183, 536] on div "Eraser" at bounding box center [186, 682] width 29 height 10
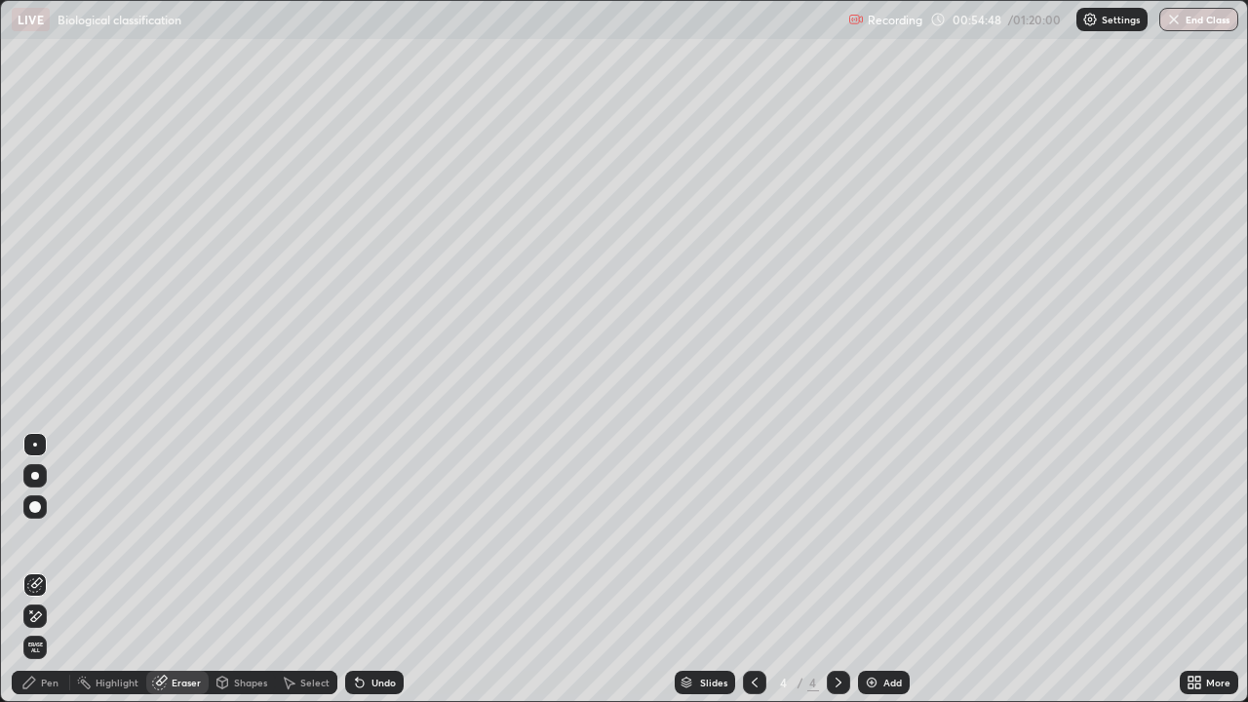
click at [42, 536] on div "Pen" at bounding box center [50, 682] width 18 height 10
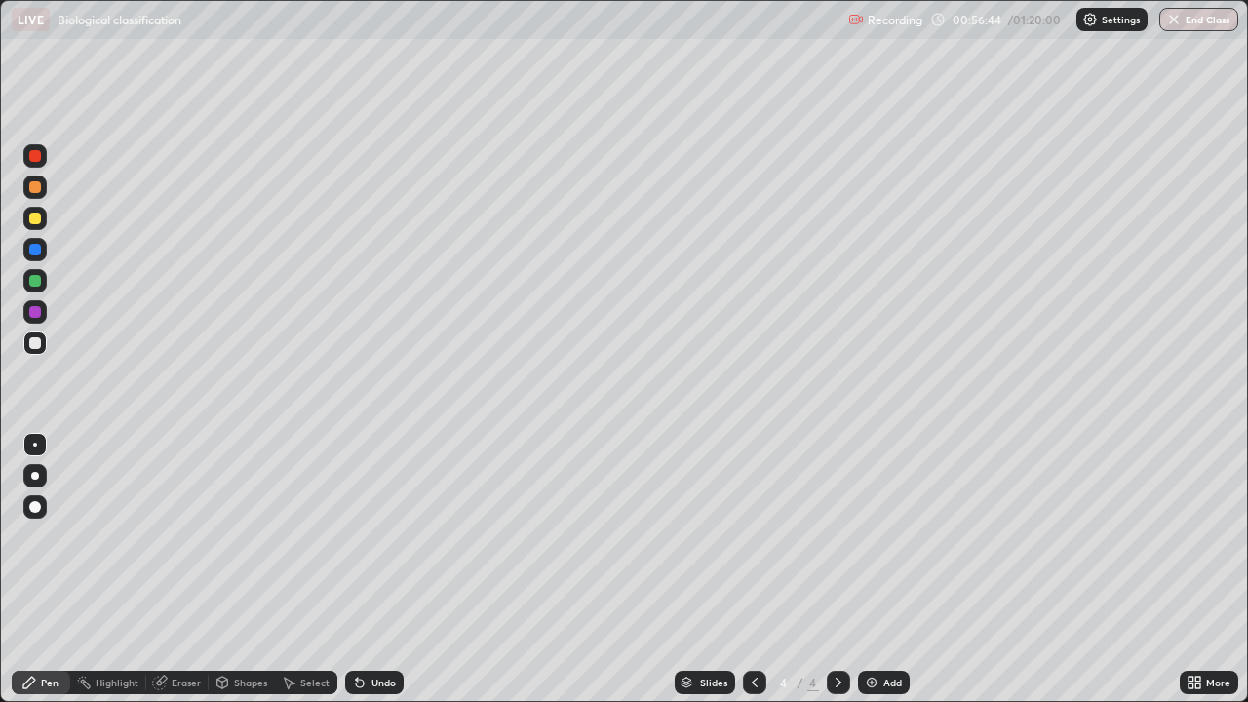
click at [179, 536] on div "Eraser" at bounding box center [186, 682] width 29 height 10
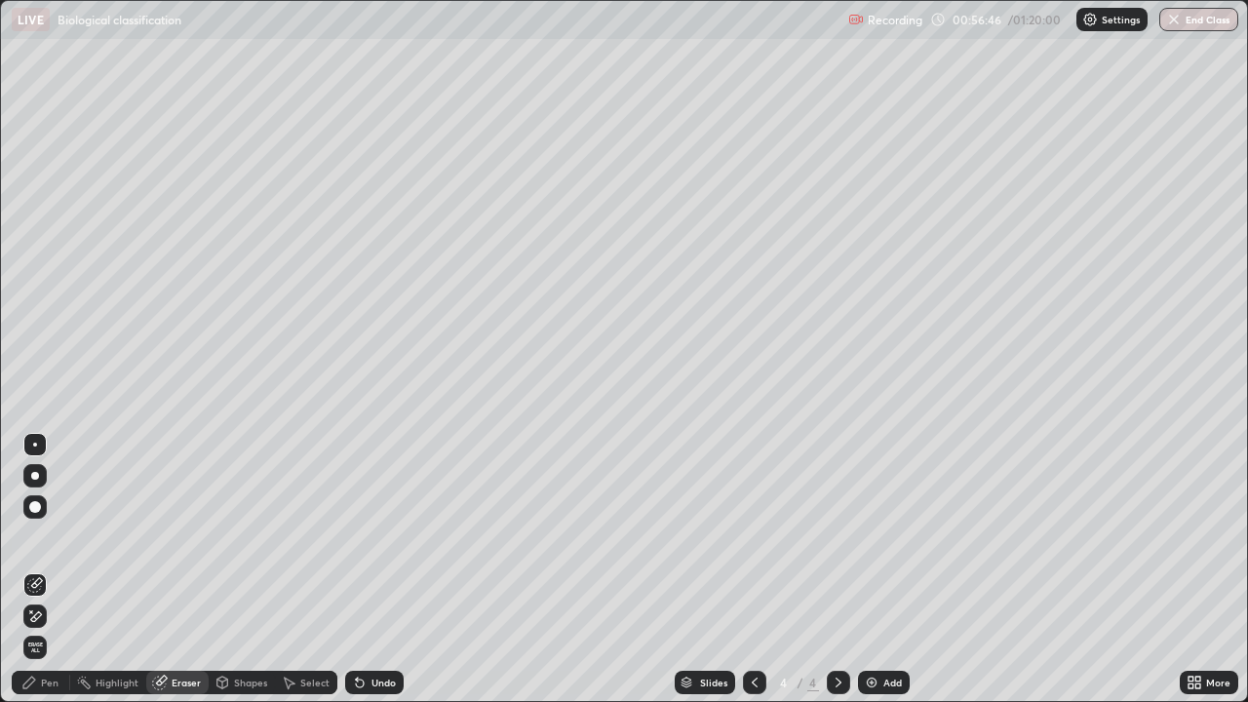
click at [33, 536] on icon at bounding box center [29, 682] width 12 height 12
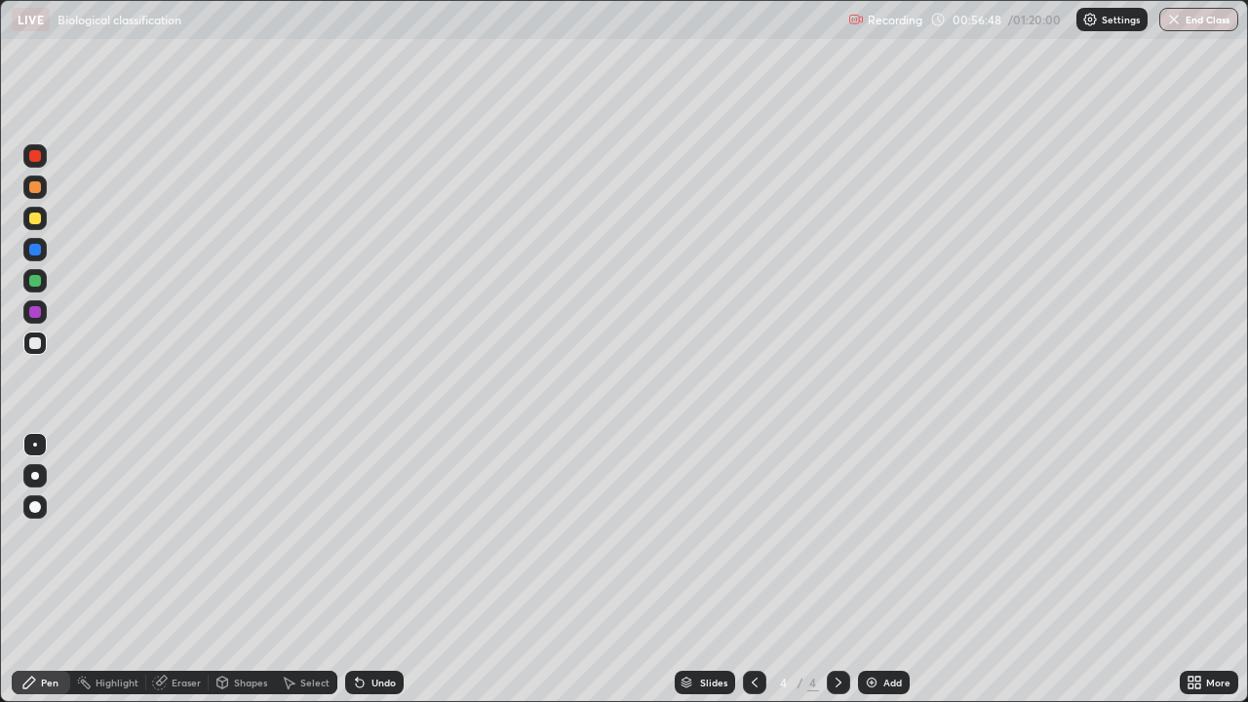
click at [35, 218] on div at bounding box center [35, 218] width 12 height 12
click at [35, 347] on div at bounding box center [35, 343] width 12 height 12
click at [36, 219] on div at bounding box center [35, 218] width 12 height 12
